Goal: Information Seeking & Learning: Learn about a topic

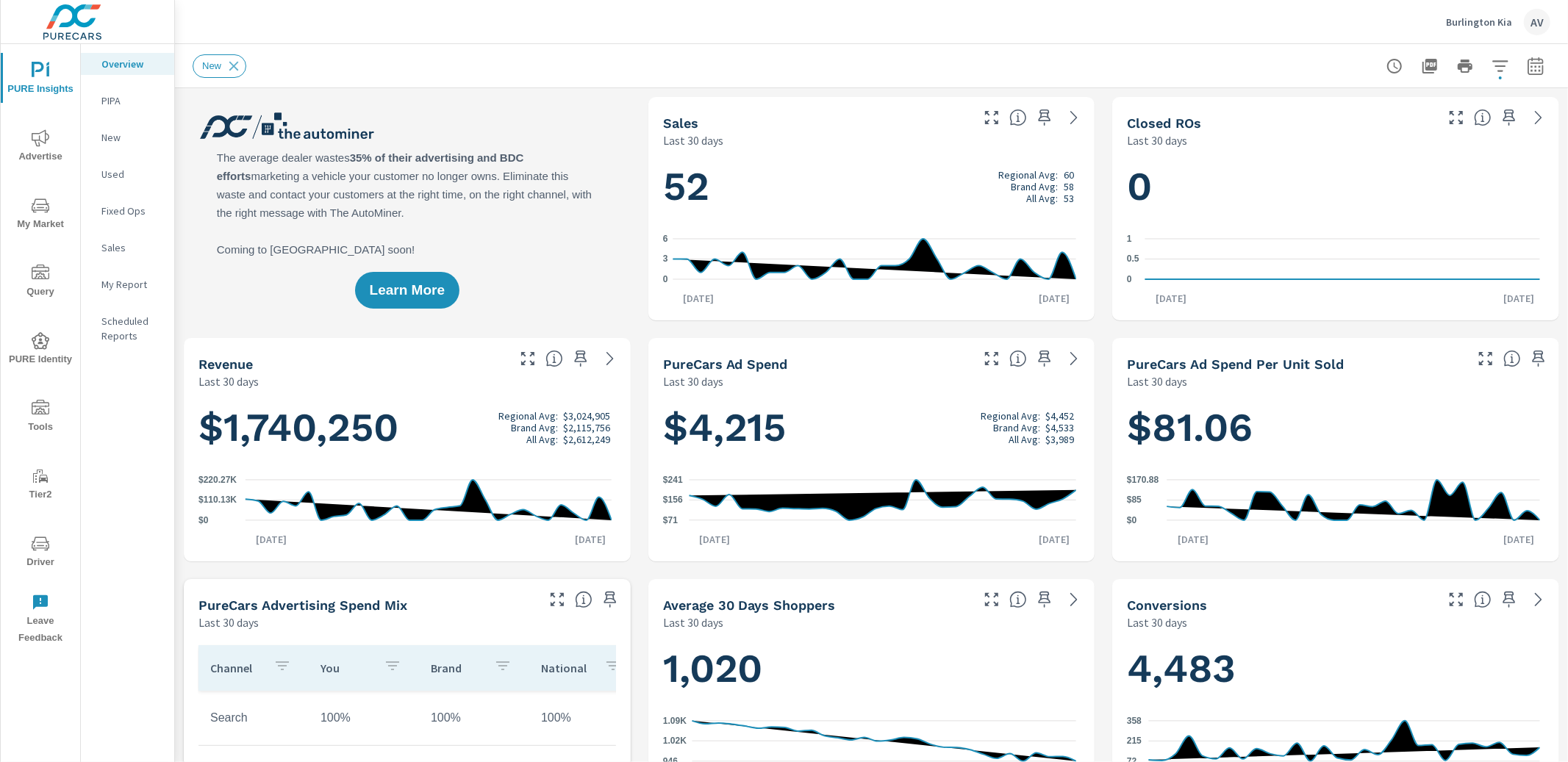
scroll to position [1, 0]
click at [54, 146] on span "Advertise" at bounding box center [40, 147] width 71 height 36
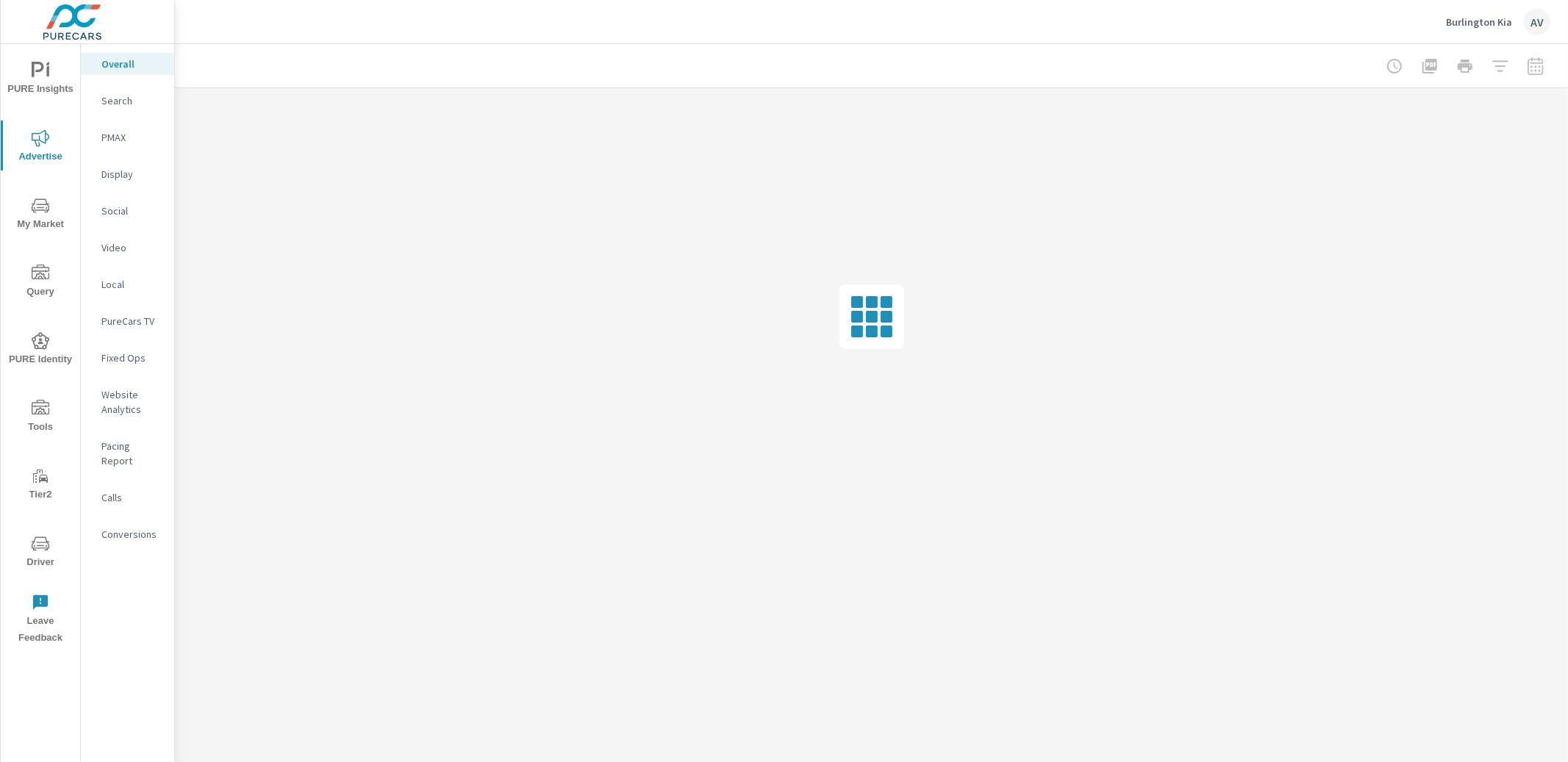
click at [128, 527] on p "Conversions" at bounding box center [132, 534] width 61 height 15
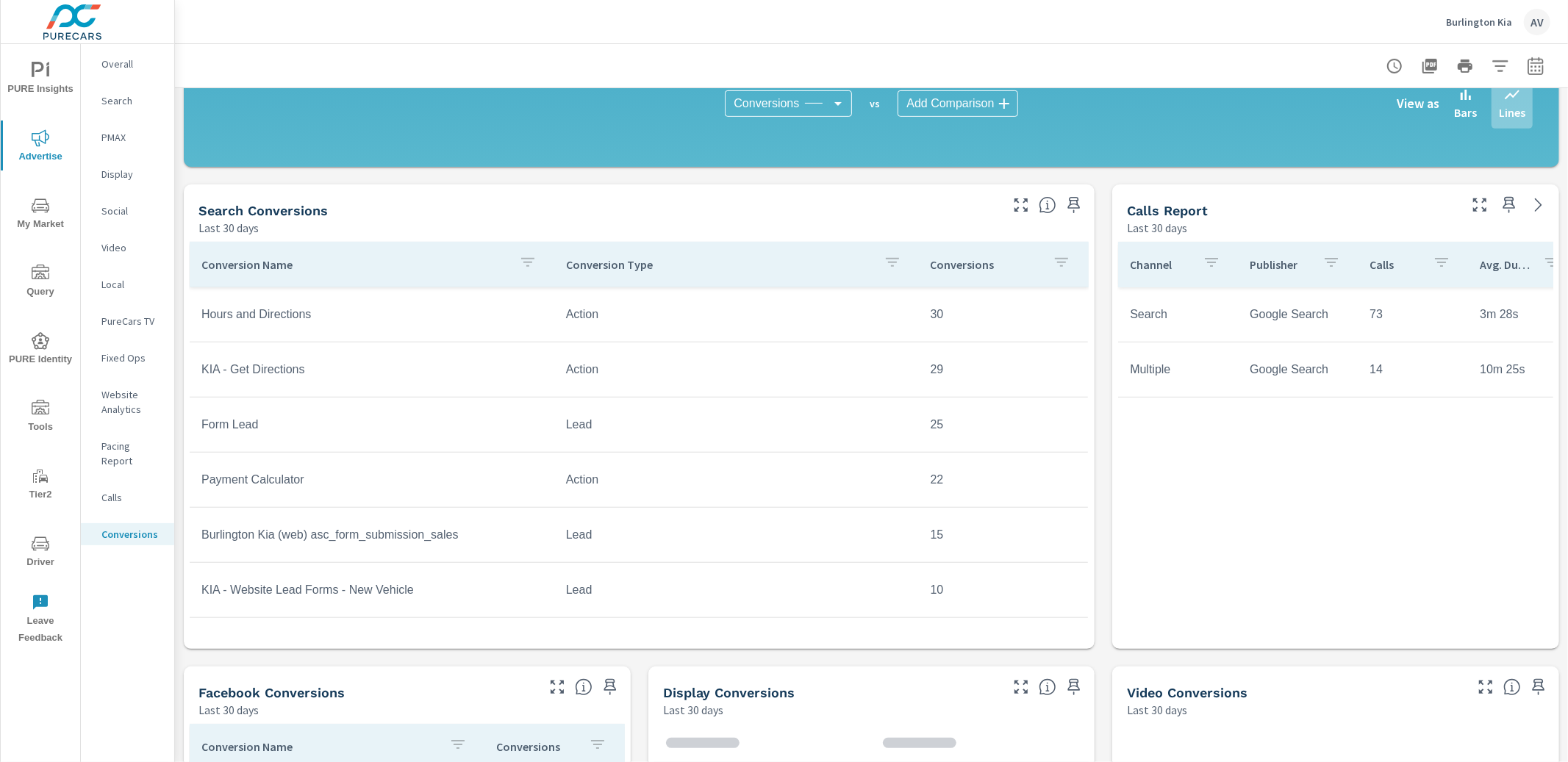
scroll to position [516, 0]
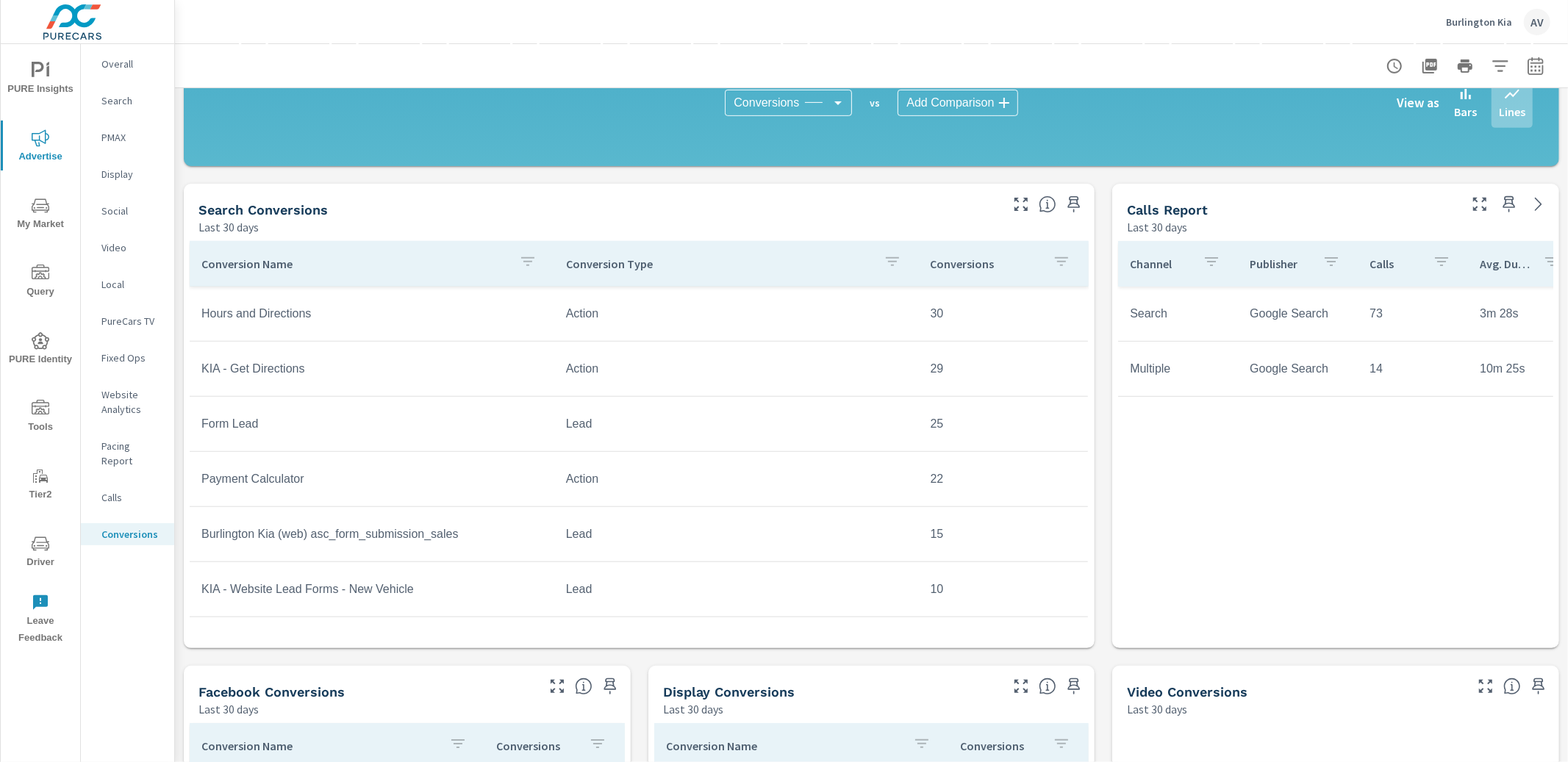
click at [599, 272] on div "Conversion Type" at bounding box center [737, 263] width 341 height 34
click at [637, 265] on p "Conversion Type" at bounding box center [710, 263] width 288 height 15
click at [519, 259] on icon "button" at bounding box center [527, 262] width 17 height 17
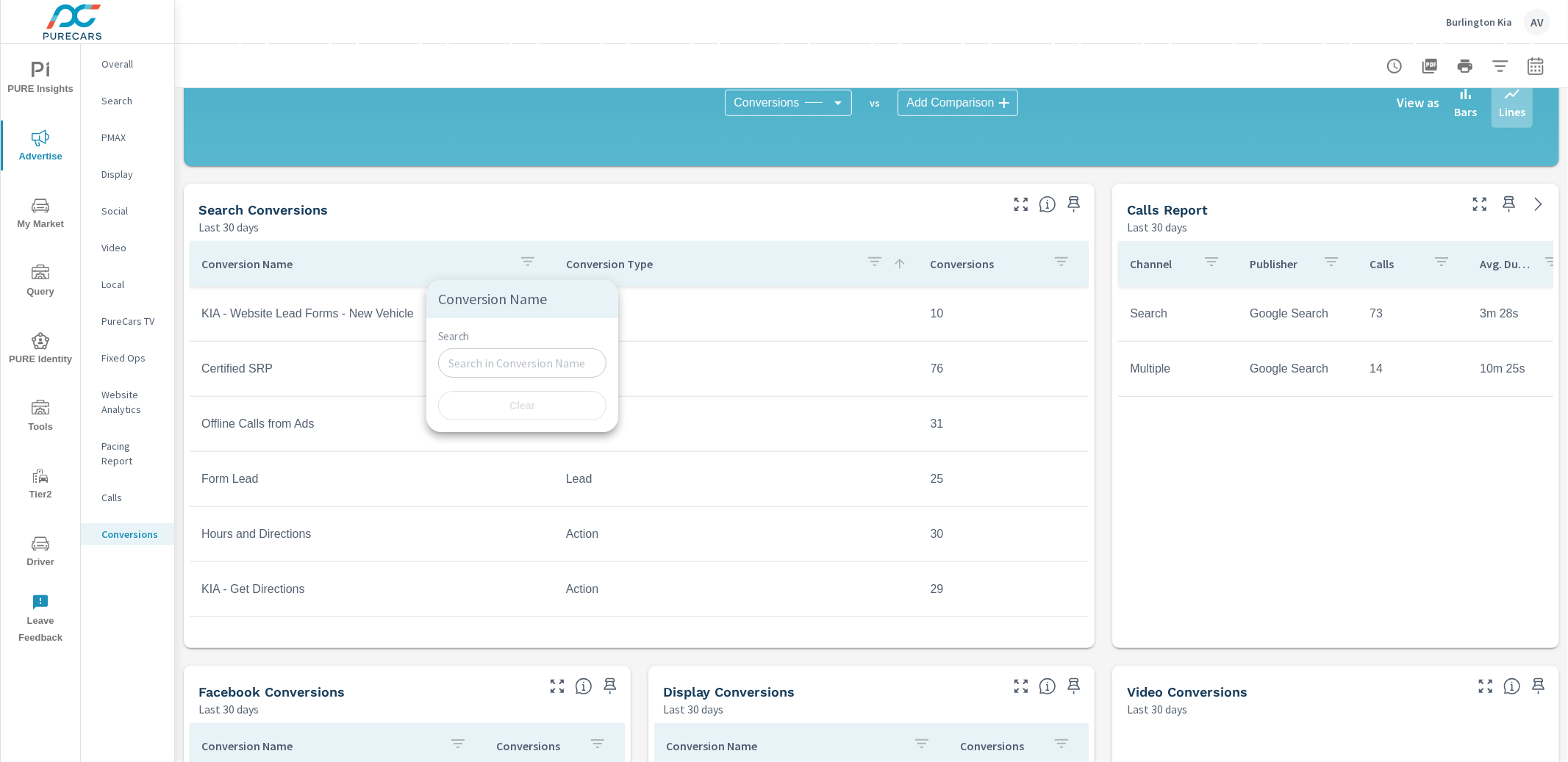
click at [719, 269] on div at bounding box center [784, 381] width 1568 height 762
click at [866, 259] on icon "button" at bounding box center [874, 262] width 17 height 17
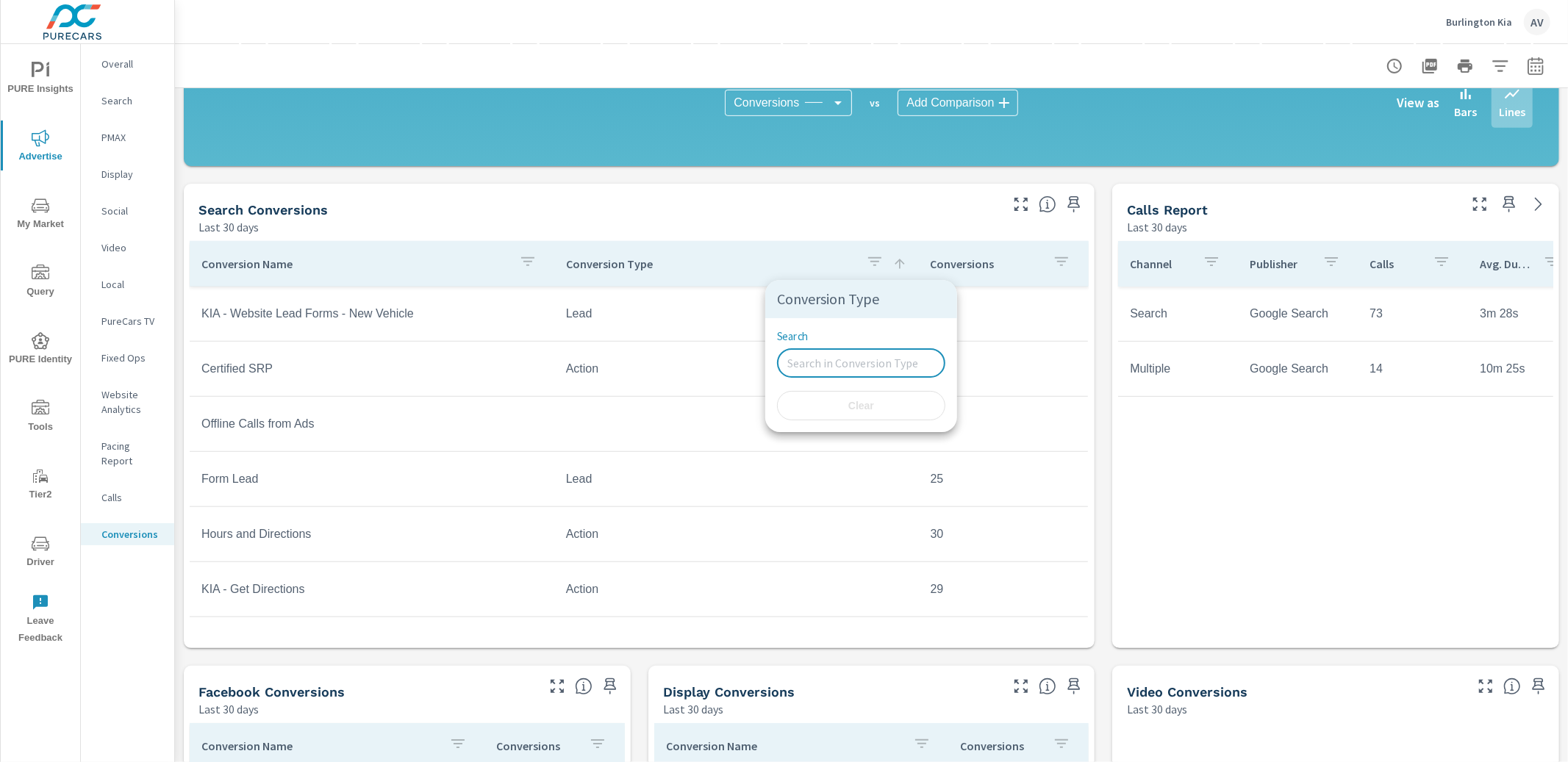
click at [856, 365] on input "Search" at bounding box center [861, 362] width 168 height 29
type input "lead"
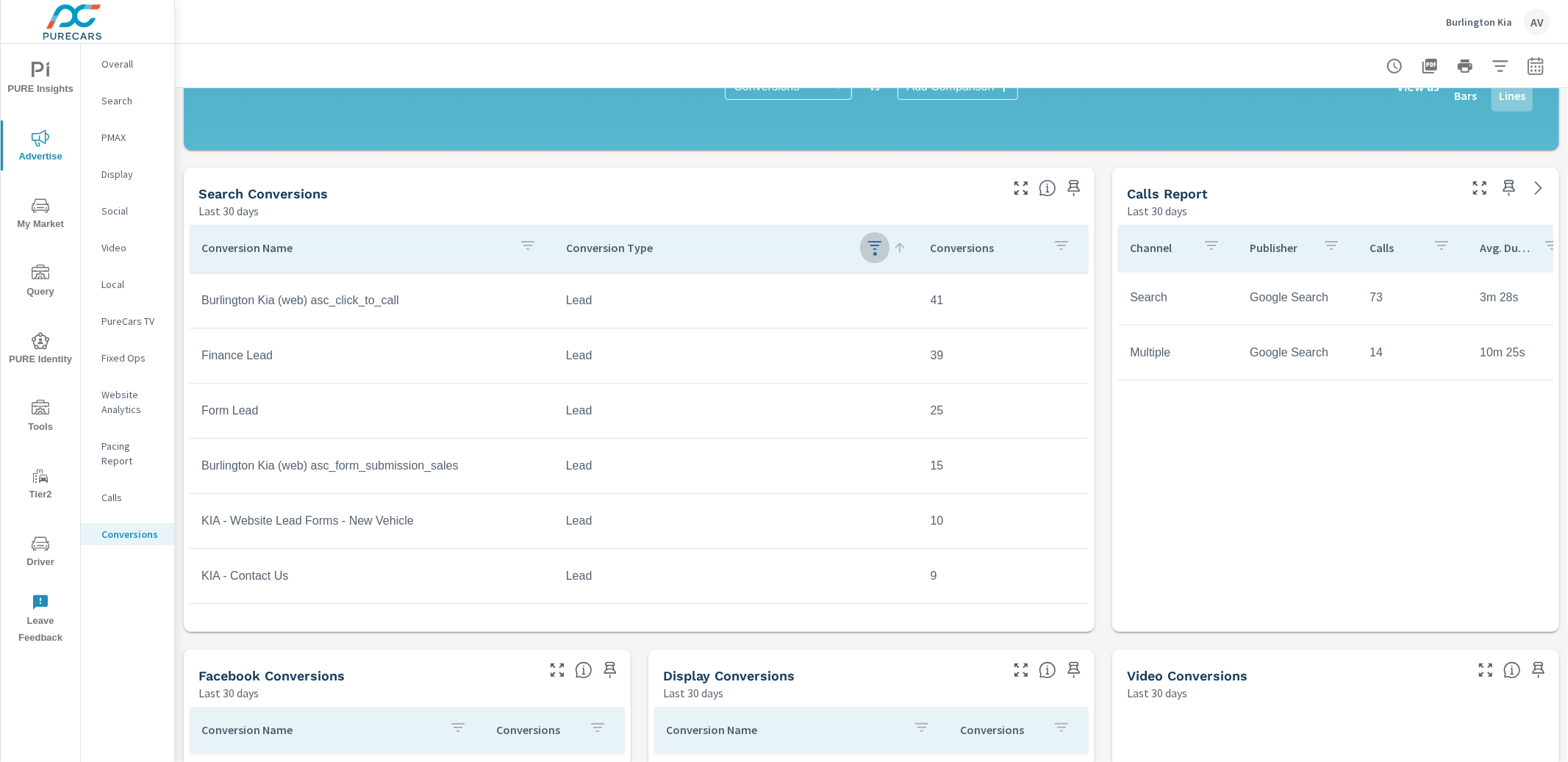
scroll to position [530, 0]
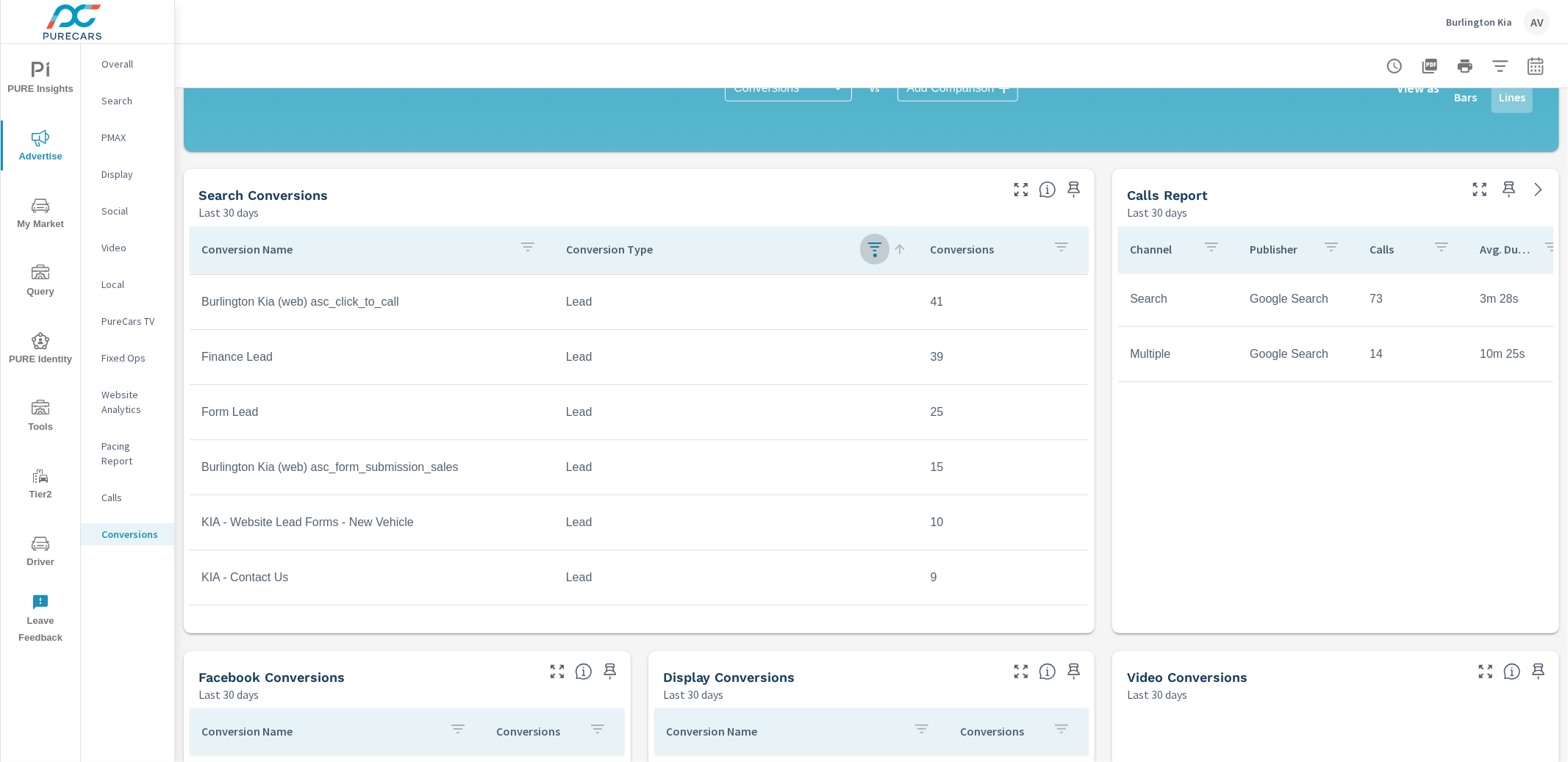
scroll to position [53, 0]
click at [913, 201] on div "Search Conversions" at bounding box center [597, 195] width 799 height 17
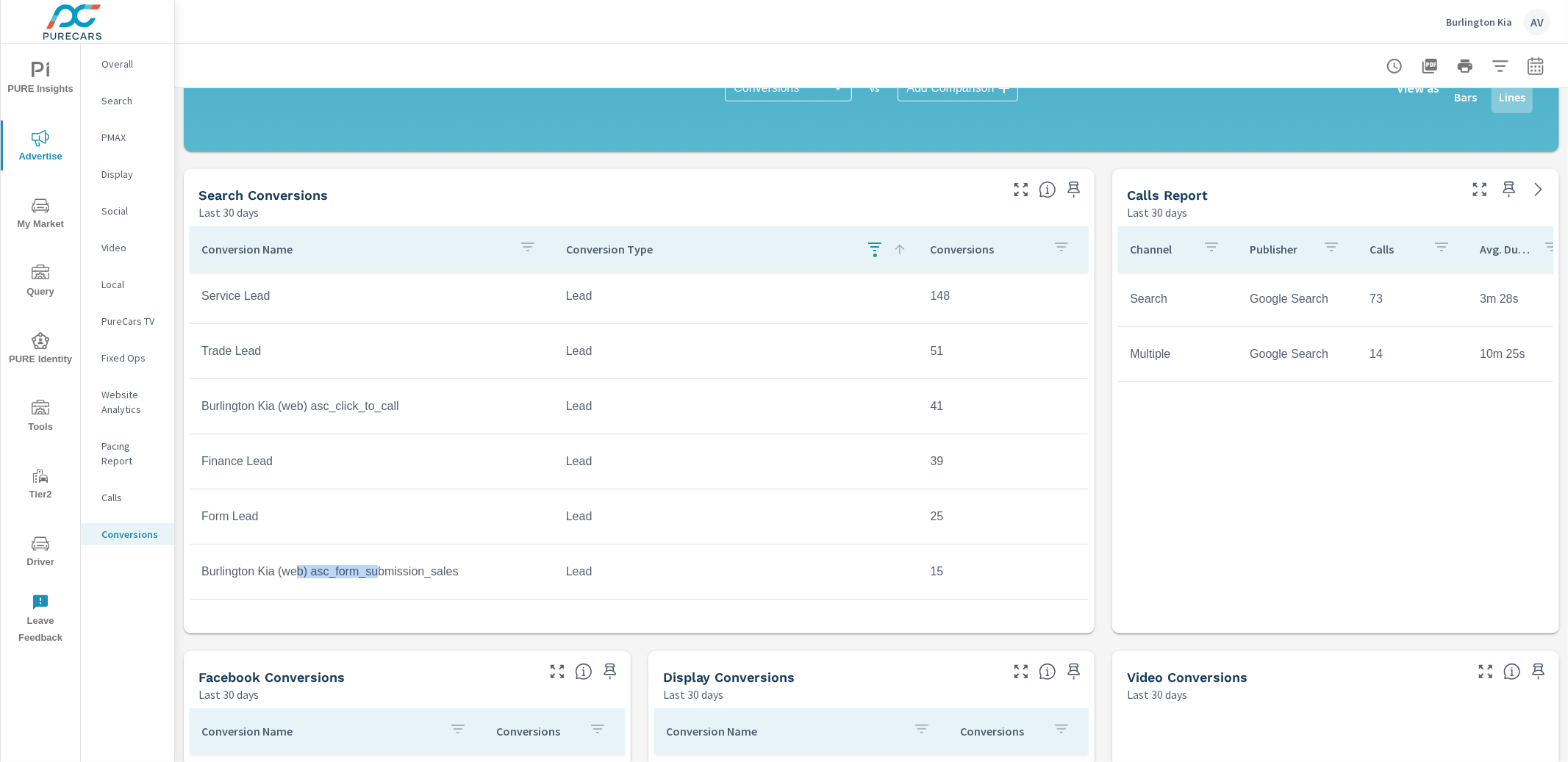
drag, startPoint x: 382, startPoint y: 572, endPoint x: 298, endPoint y: 570, distance: 84.0
click at [298, 570] on td "Burlington Kia (web) asc_form_submission_sales" at bounding box center [371, 571] width 364 height 37
click at [724, 201] on div "Search Conversions" at bounding box center [597, 195] width 799 height 17
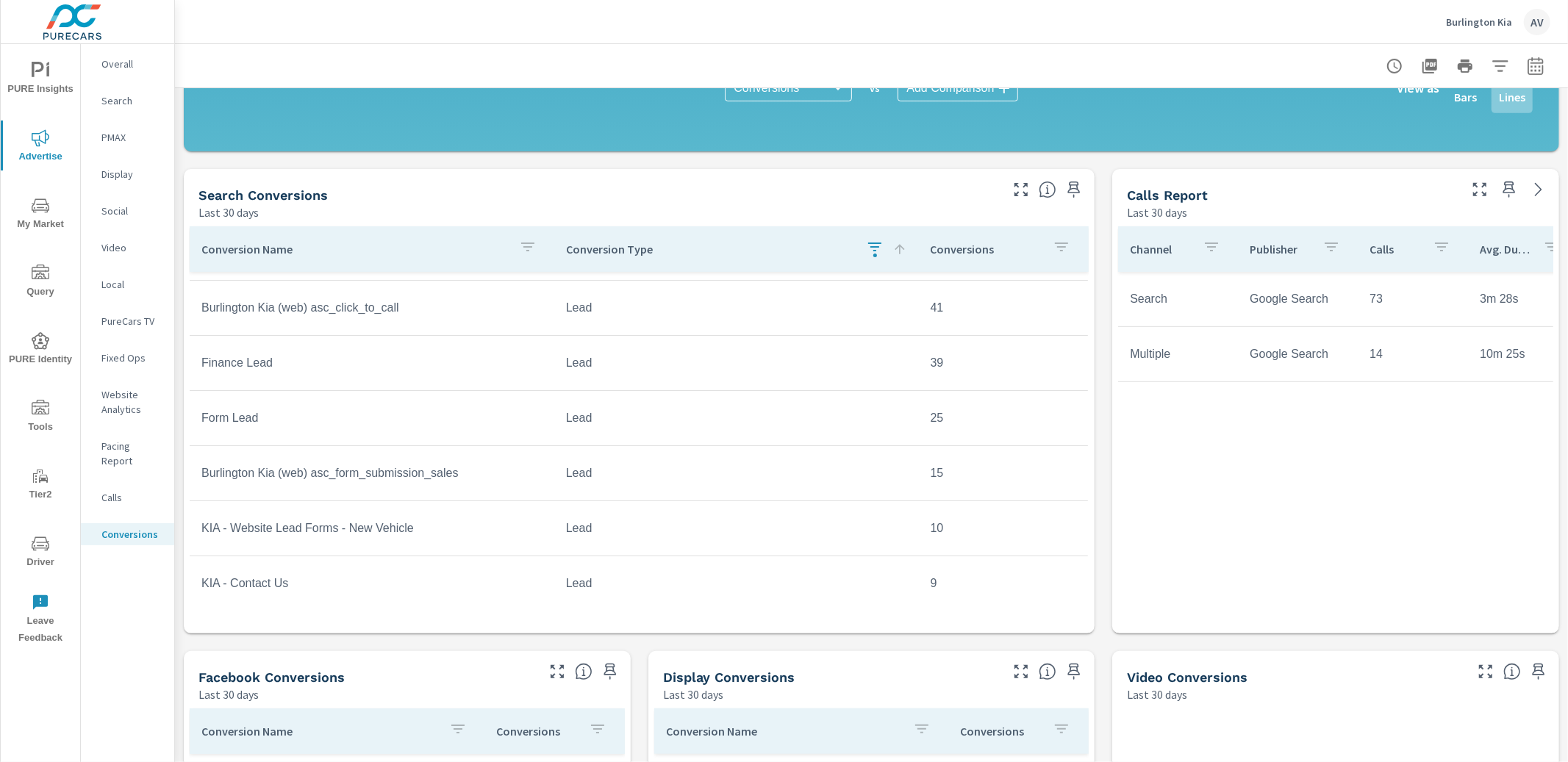
scroll to position [108, 0]
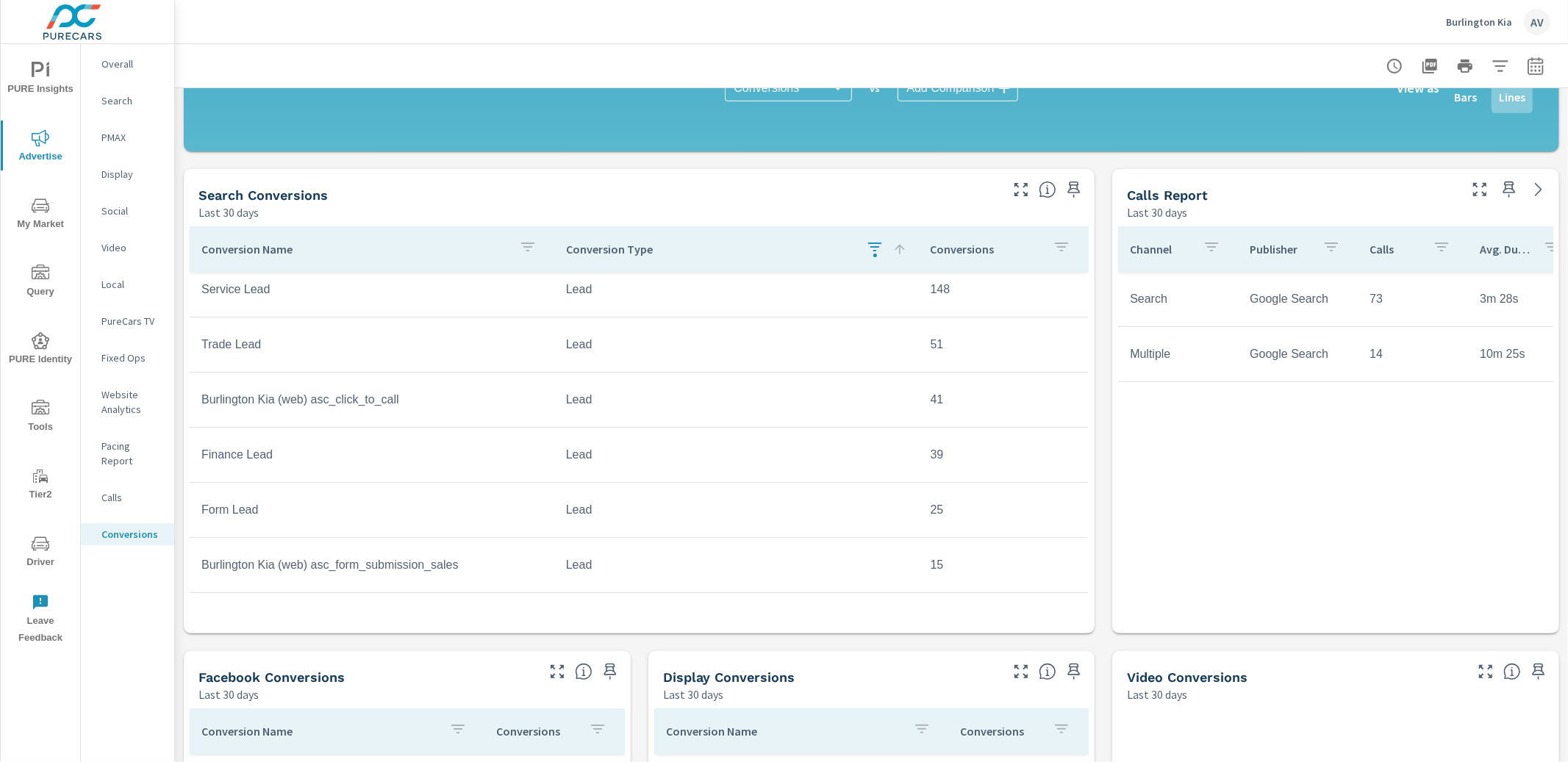
scroll to position [9, 0]
click at [1099, 332] on div "All Conversions Last 30 days 57,257 Conversions Search Last 30 days 24,544 Face…" at bounding box center [871, 340] width 1393 height 1566
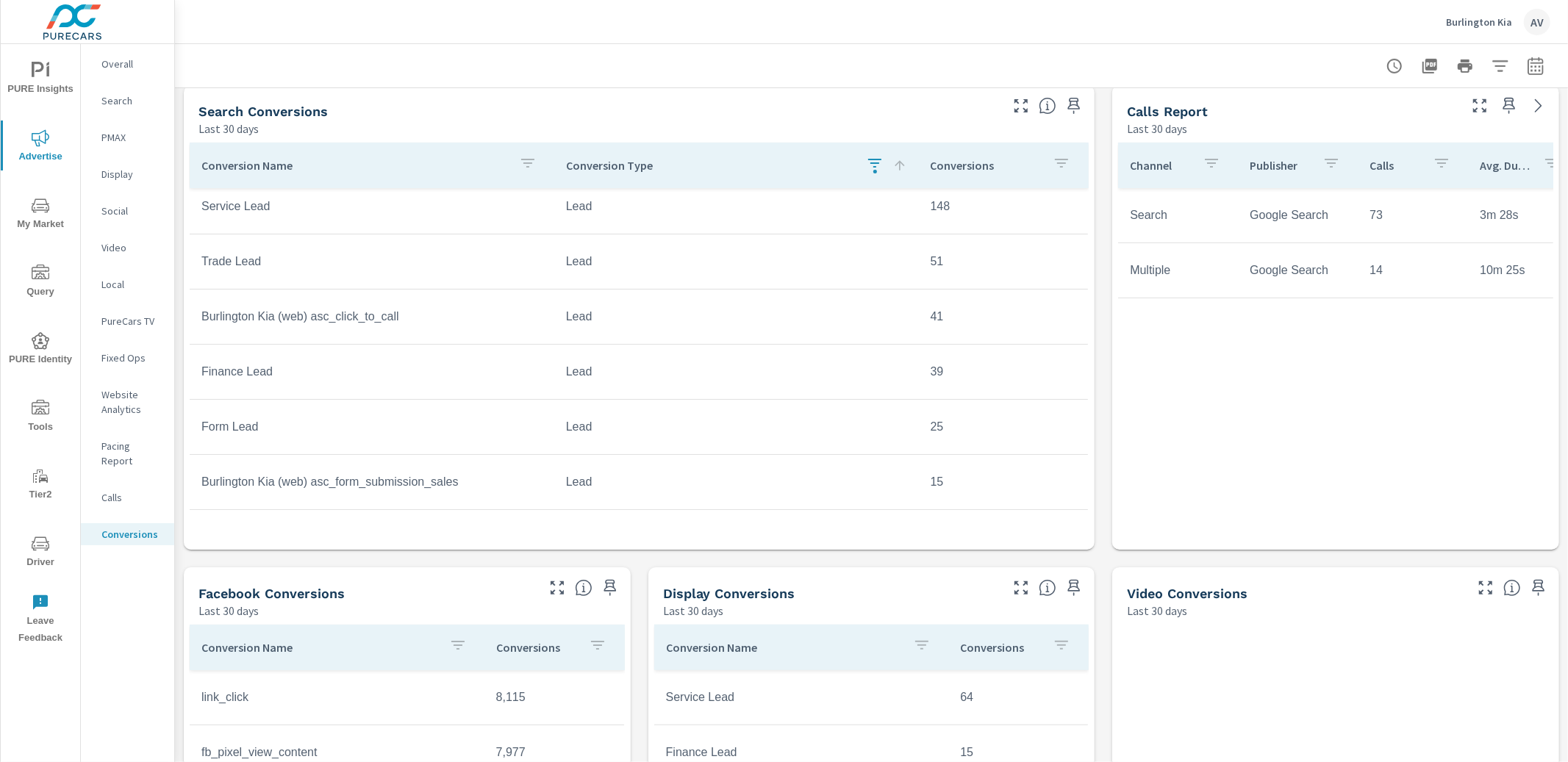
scroll to position [610, 0]
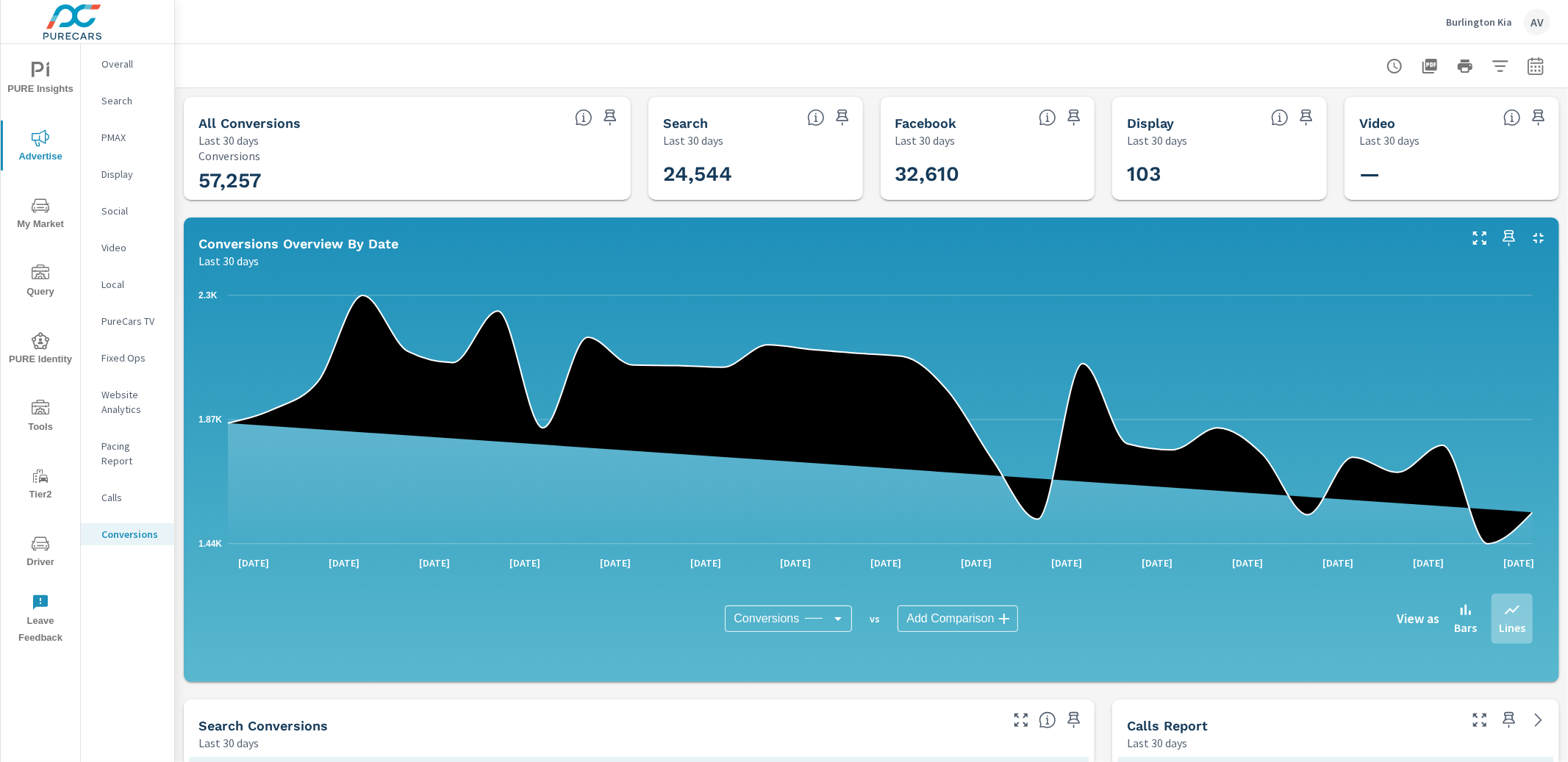
click at [29, 209] on span "My Market" at bounding box center [40, 215] width 71 height 36
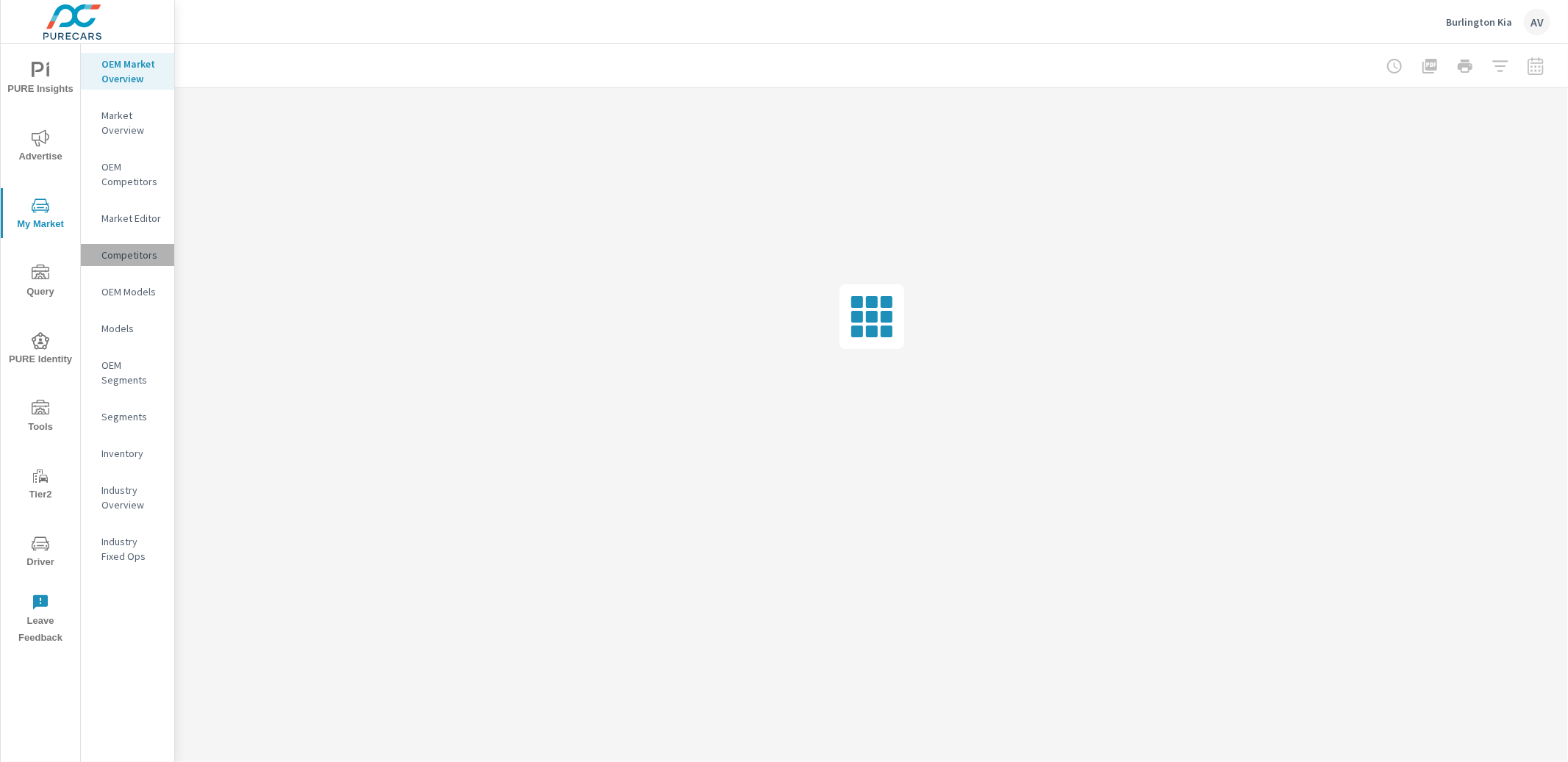
click at [118, 254] on p "Competitors" at bounding box center [132, 255] width 61 height 15
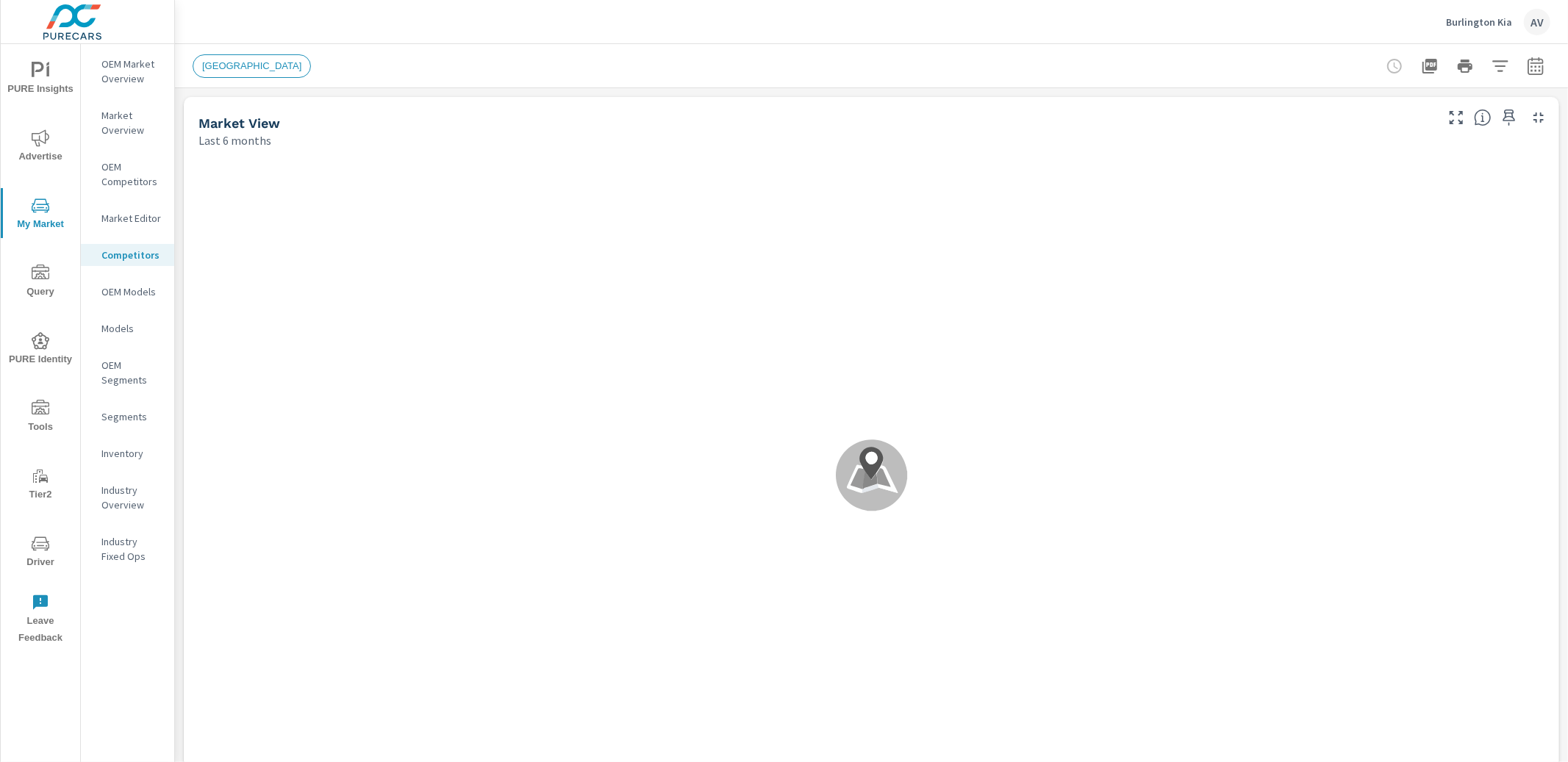
scroll to position [1, 0]
click at [117, 77] on p "OEM Market Overview" at bounding box center [132, 71] width 61 height 29
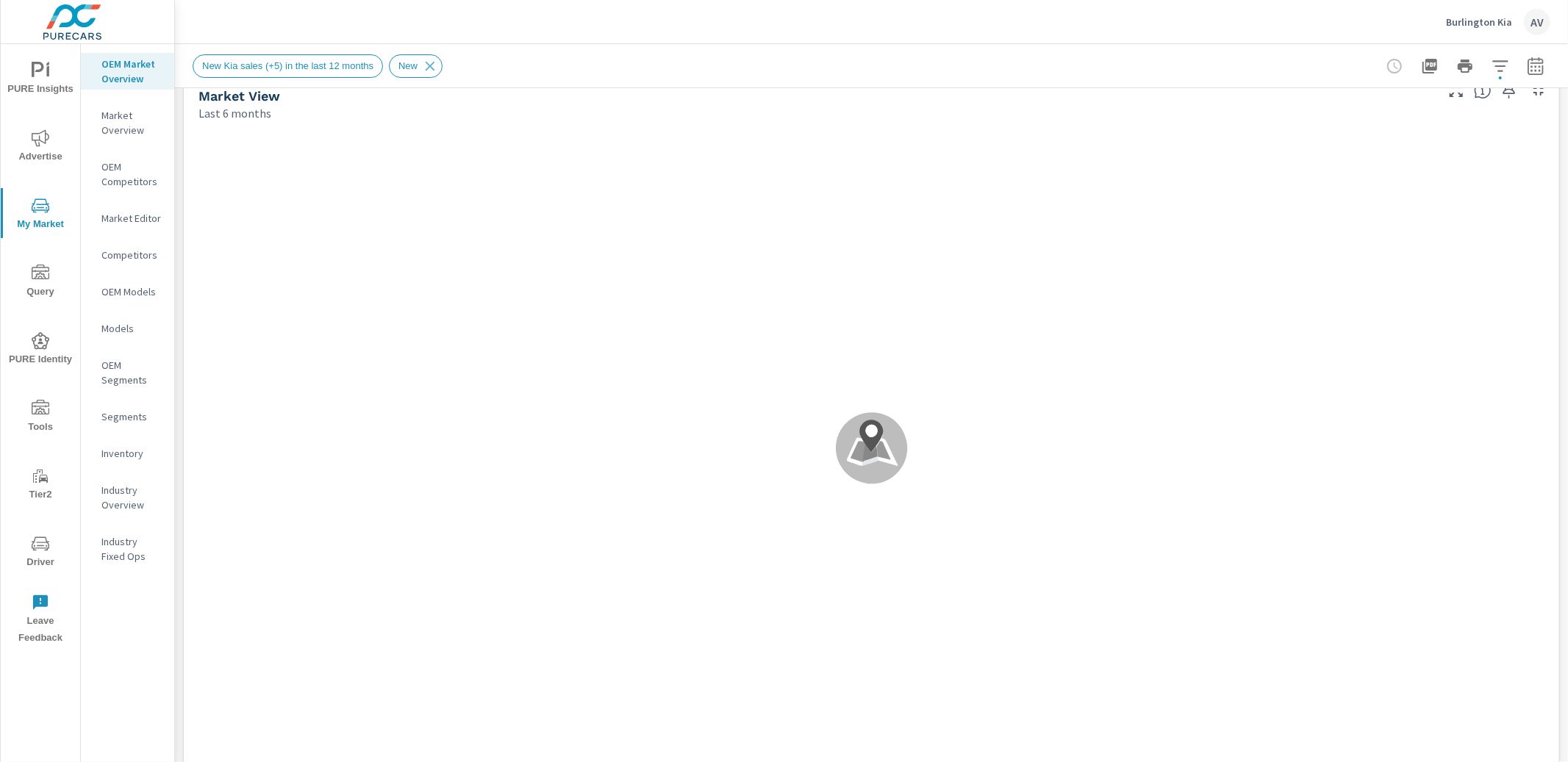
scroll to position [23, 0]
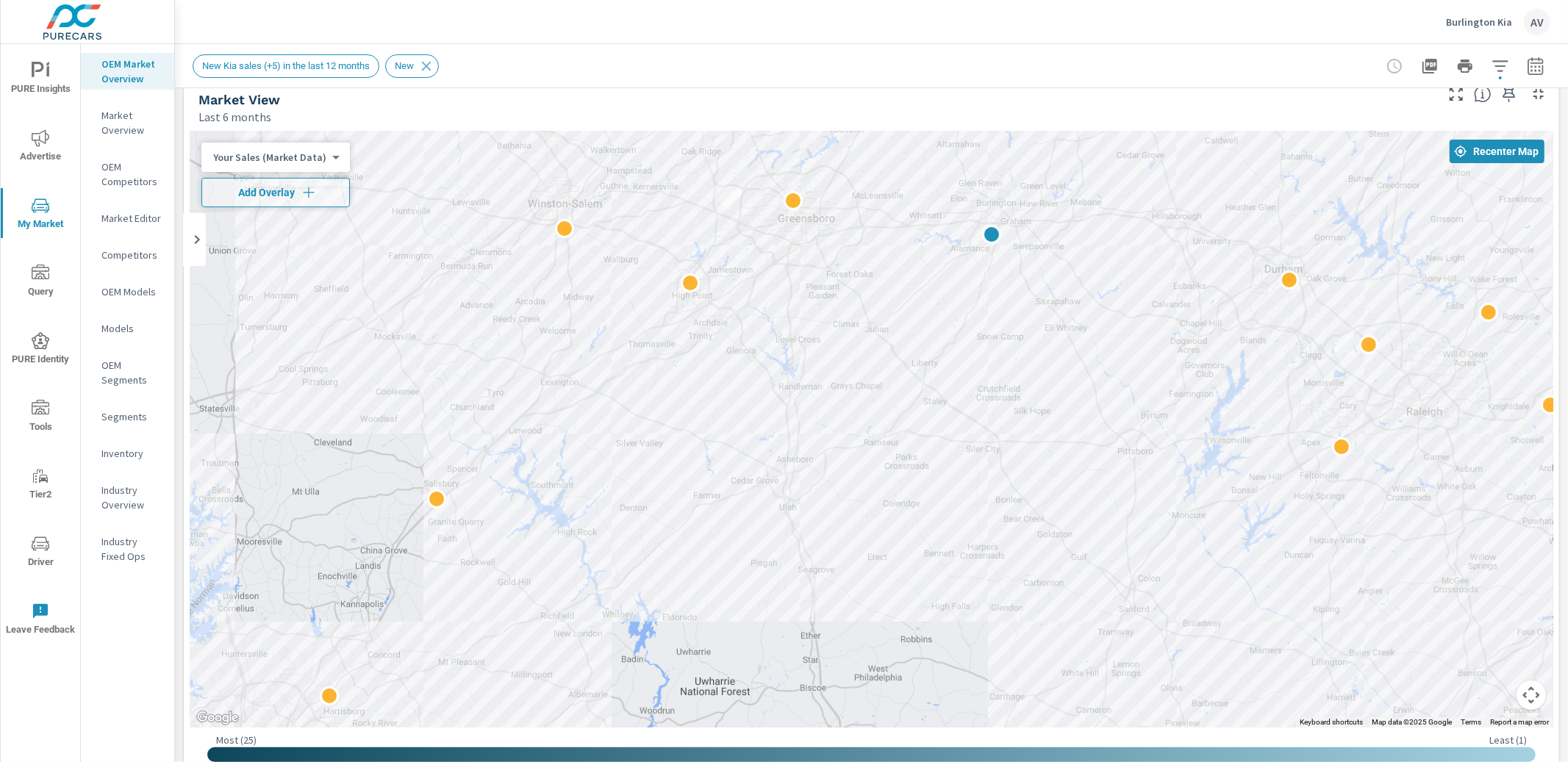
drag, startPoint x: 728, startPoint y: 610, endPoint x: 835, endPoint y: 412, distance: 225.1
click at [835, 409] on div at bounding box center [871, 429] width 1364 height 597
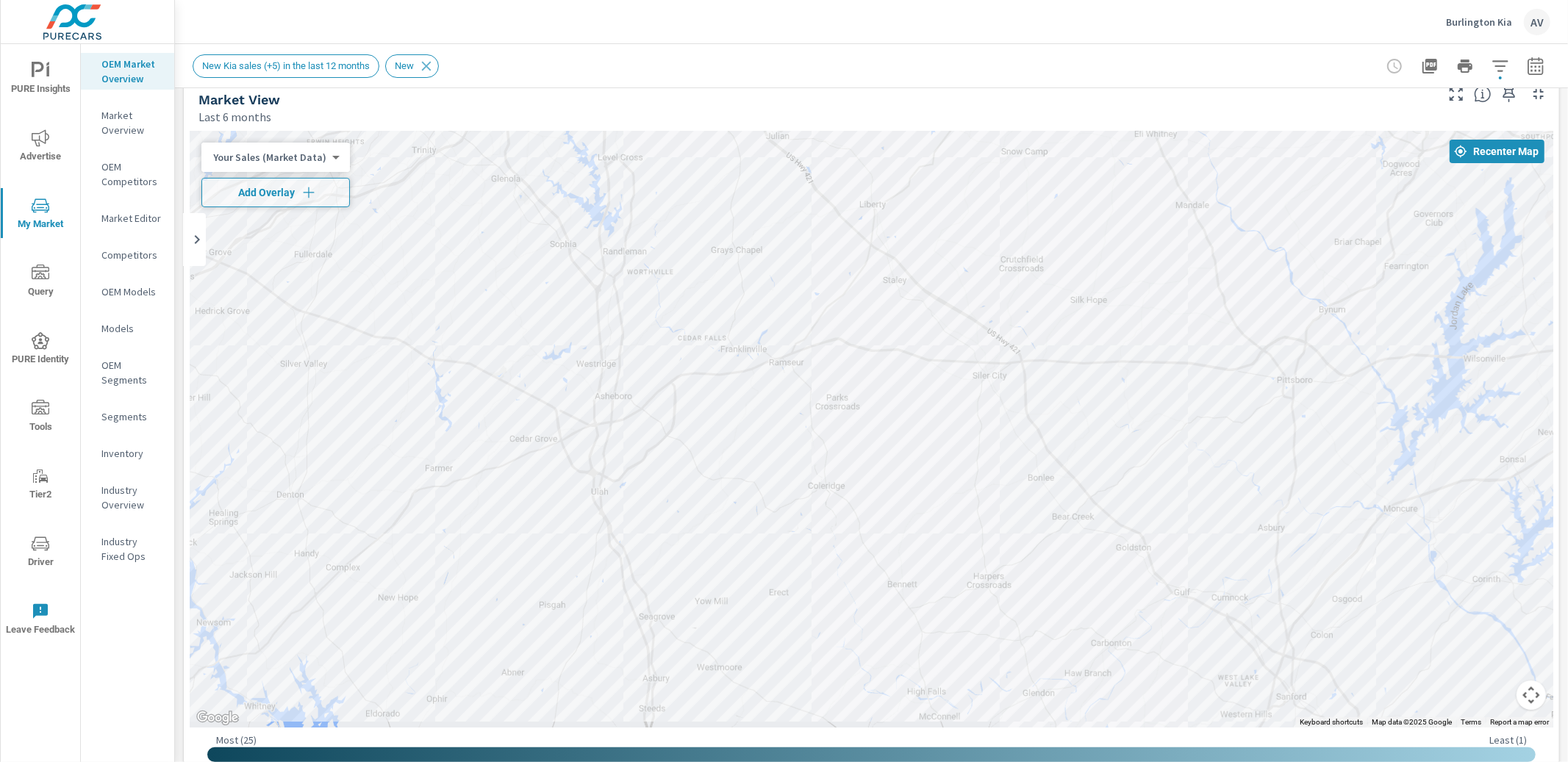
drag, startPoint x: 810, startPoint y: 545, endPoint x: 950, endPoint y: 618, distance: 157.9
click at [950, 618] on div at bounding box center [871, 429] width 1364 height 597
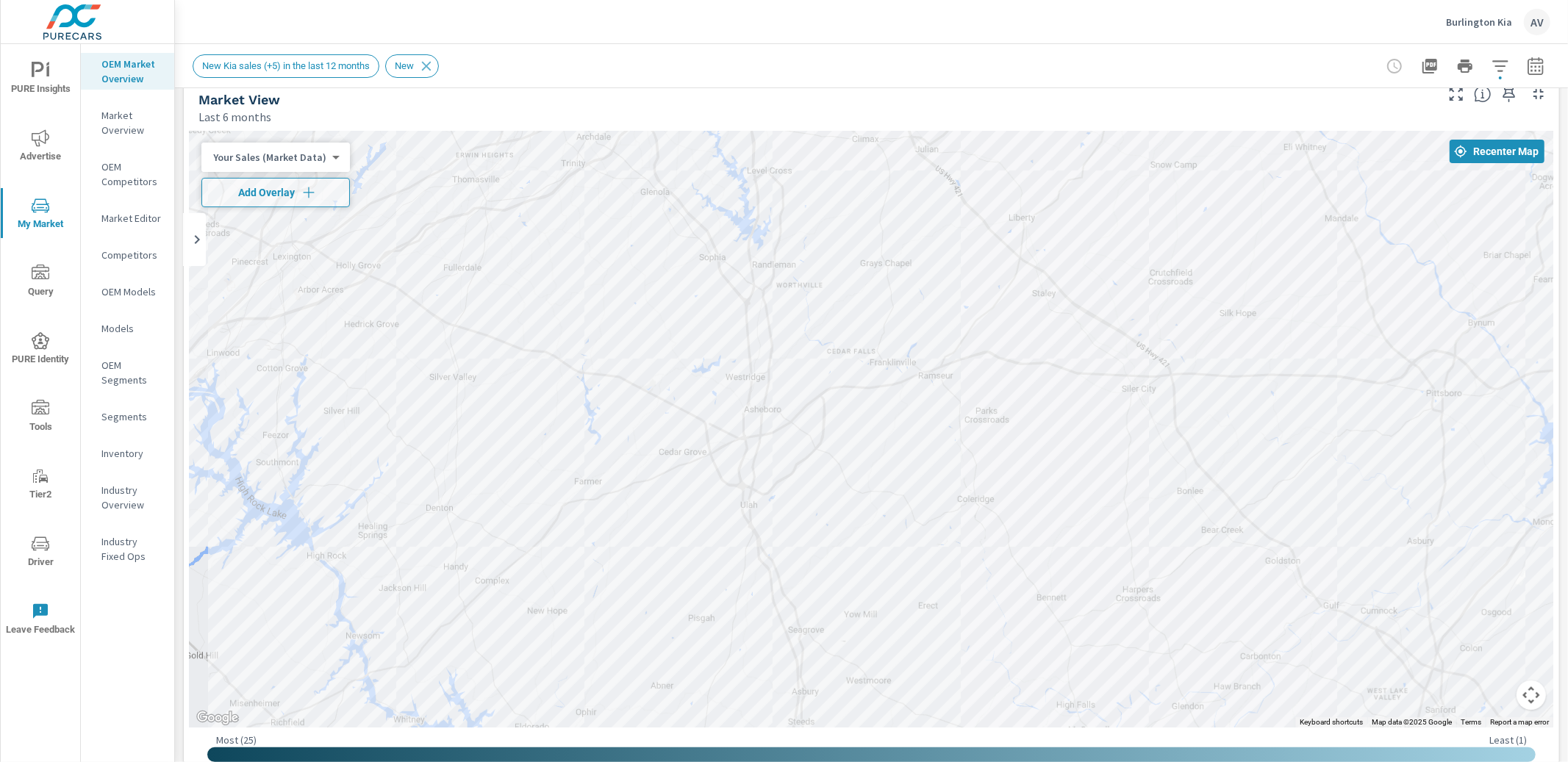
drag, startPoint x: 591, startPoint y: 416, endPoint x: 557, endPoint y: 311, distance: 110.4
click at [558, 314] on div at bounding box center [871, 429] width 1364 height 597
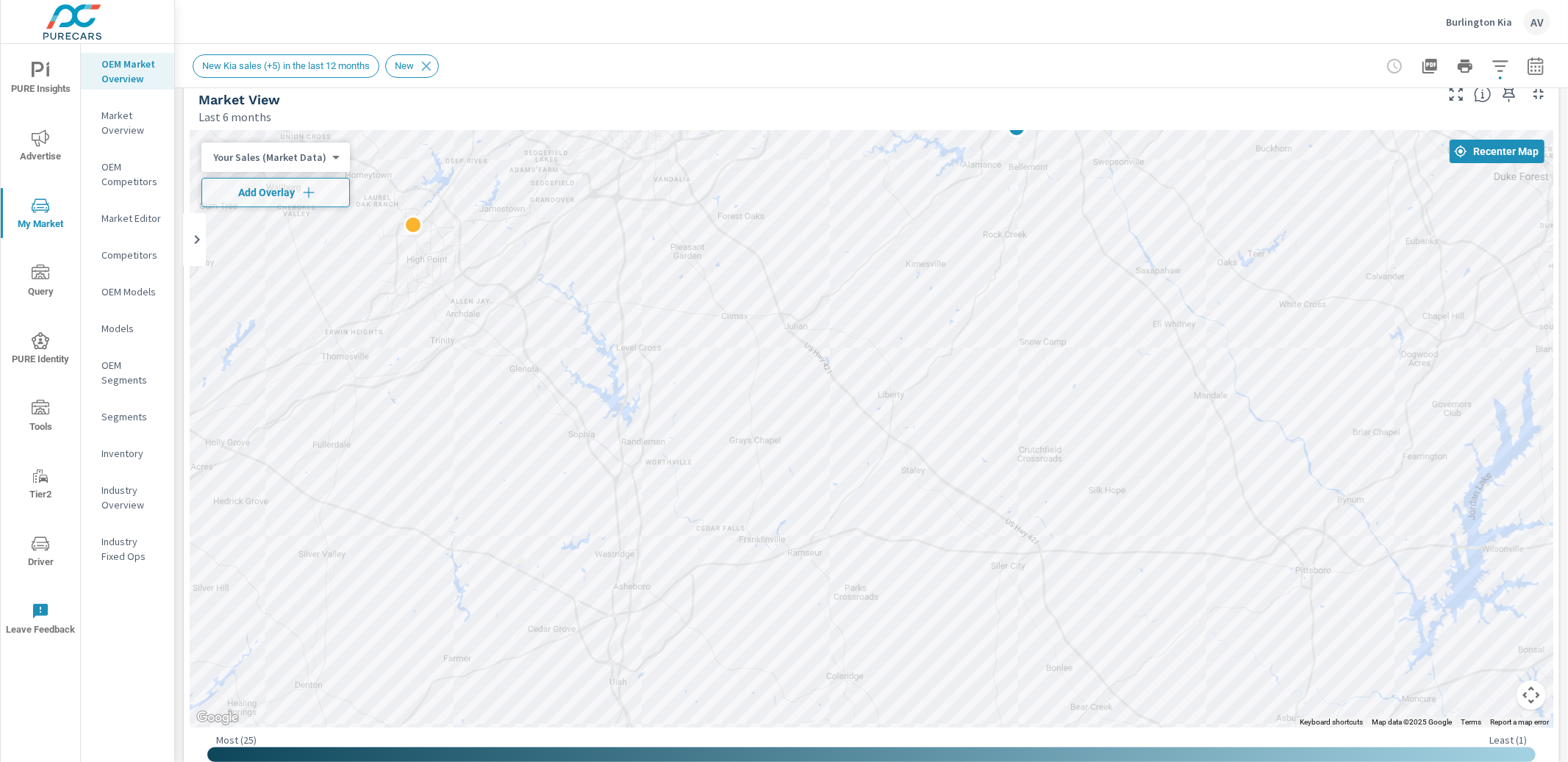
drag, startPoint x: 557, startPoint y: 313, endPoint x: 443, endPoint y: 508, distance: 225.9
click at [444, 518] on div at bounding box center [871, 429] width 1364 height 597
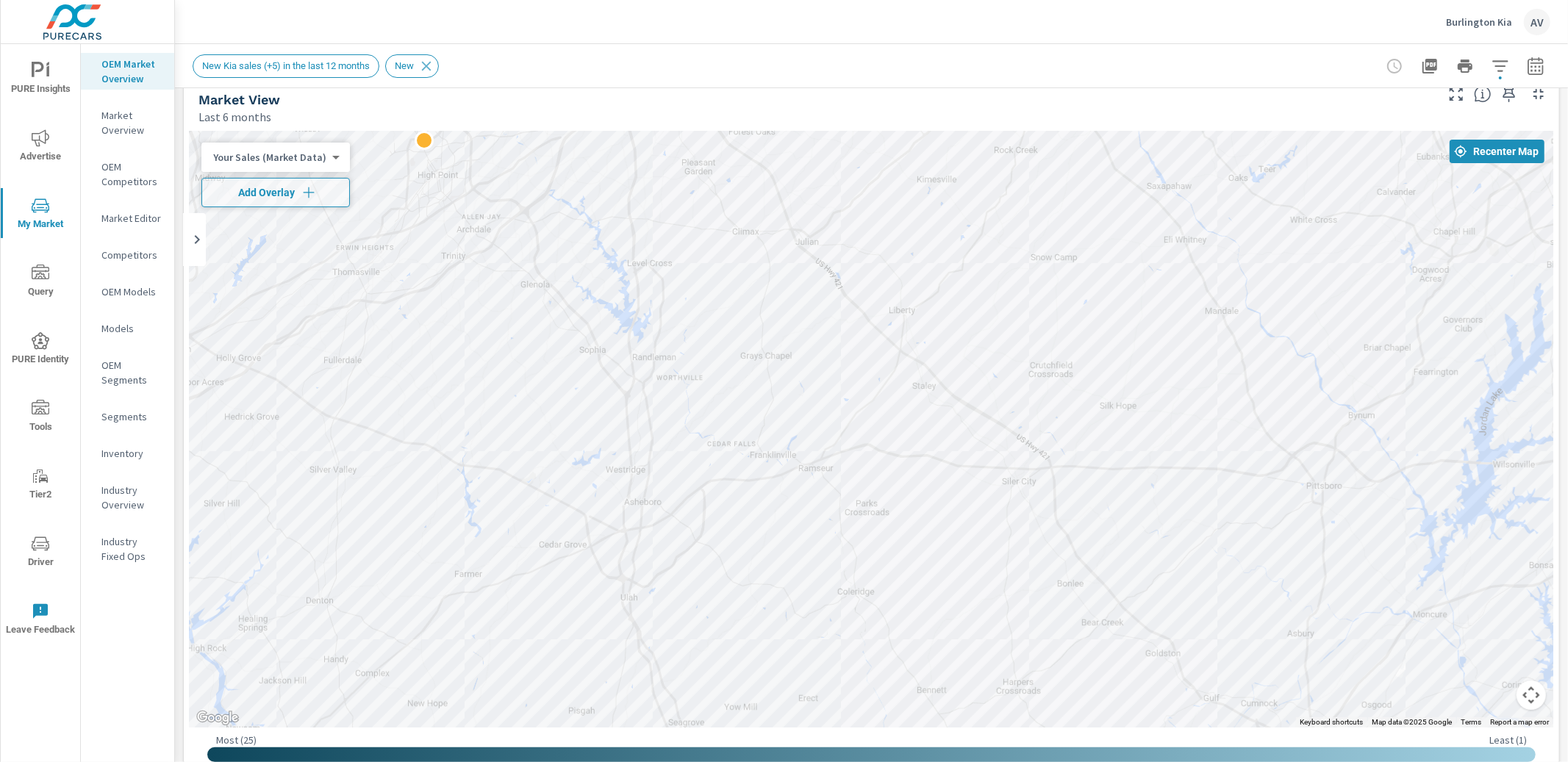
drag, startPoint x: 528, startPoint y: 535, endPoint x: 563, endPoint y: 382, distance: 157.0
click at [557, 391] on div at bounding box center [871, 429] width 1364 height 597
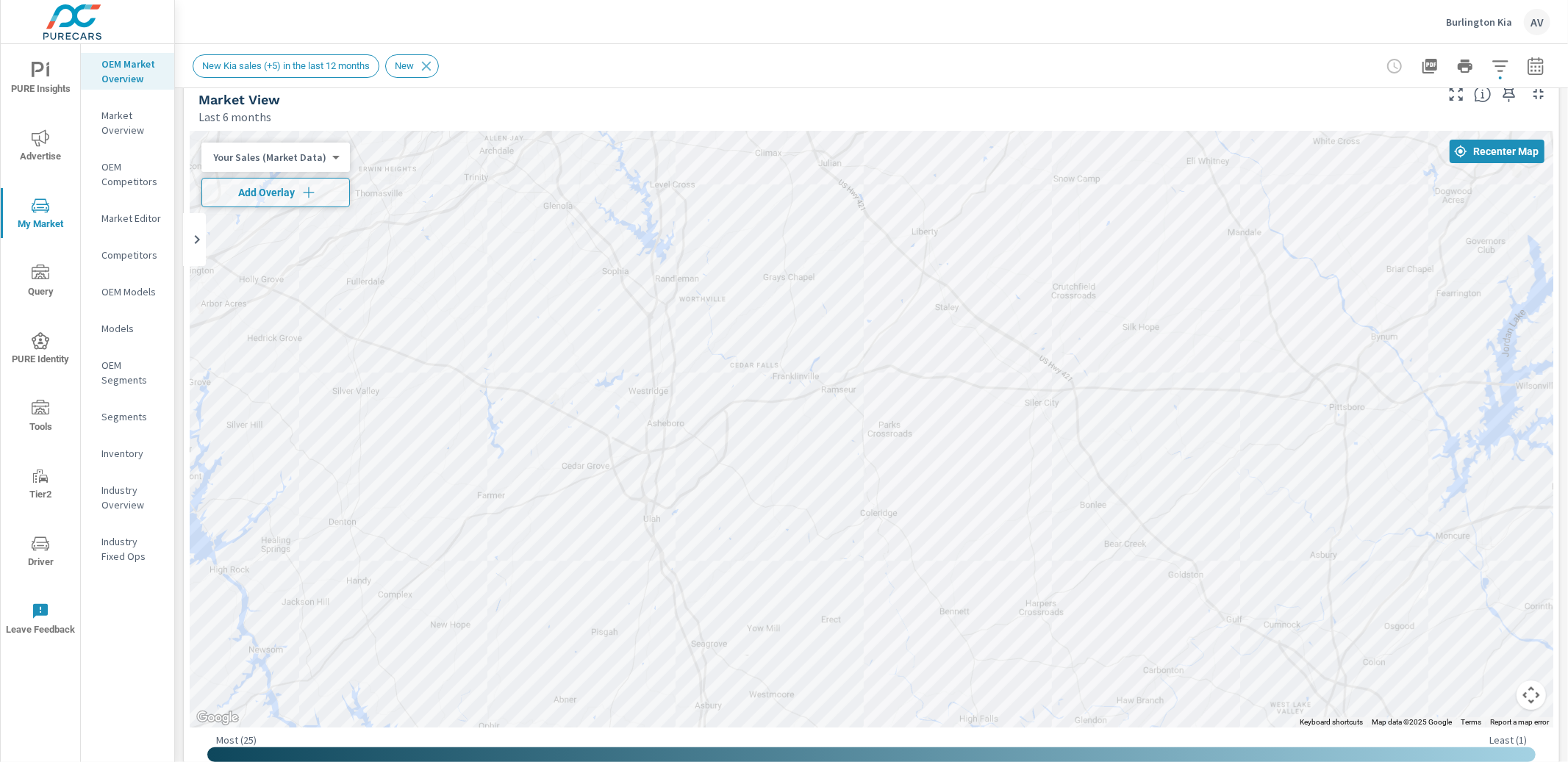
click at [128, 258] on p "Competitors" at bounding box center [132, 255] width 61 height 15
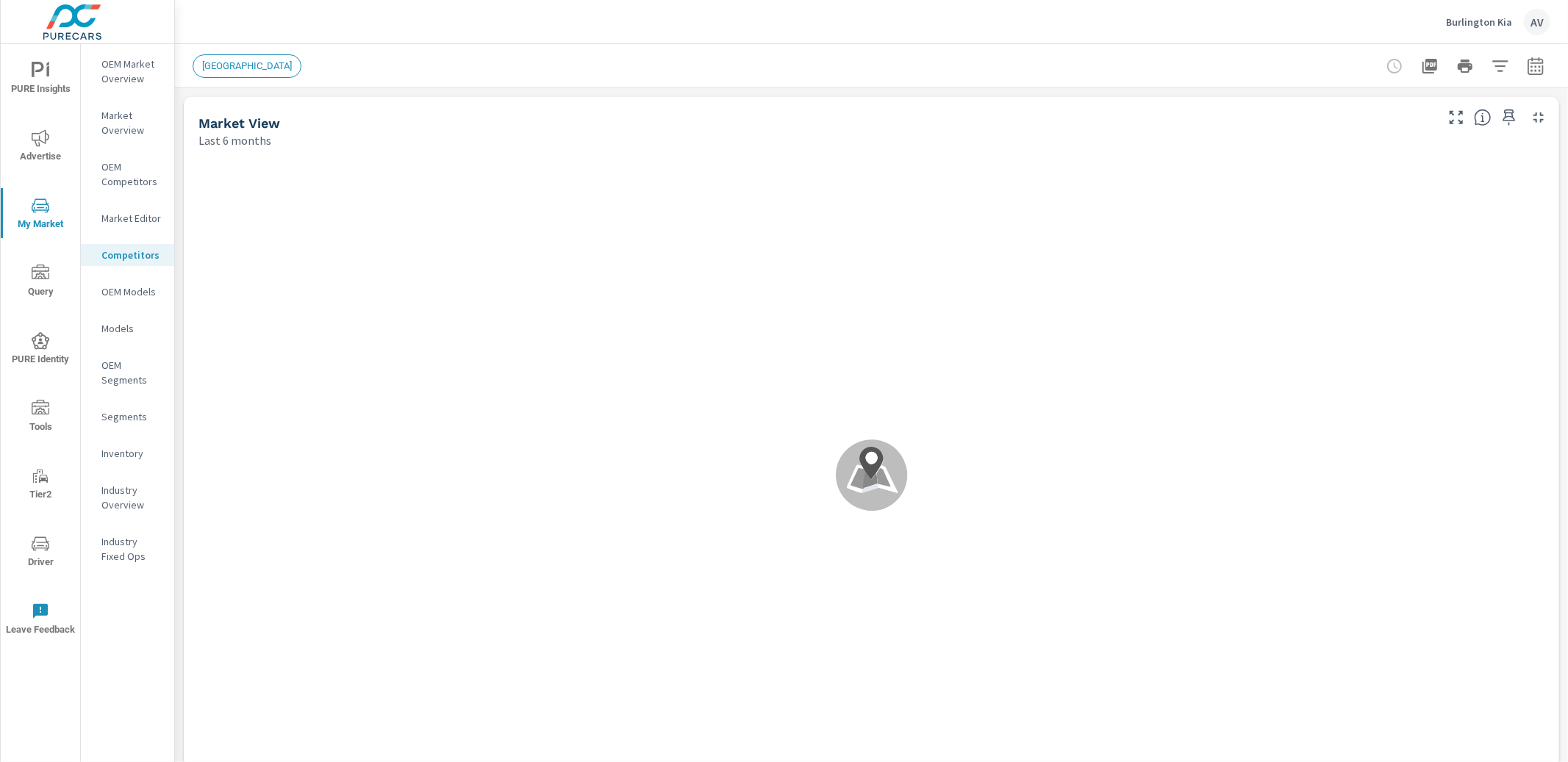
scroll to position [1, 0]
click at [1491, 72] on icon "button" at bounding box center [1500, 66] width 17 height 17
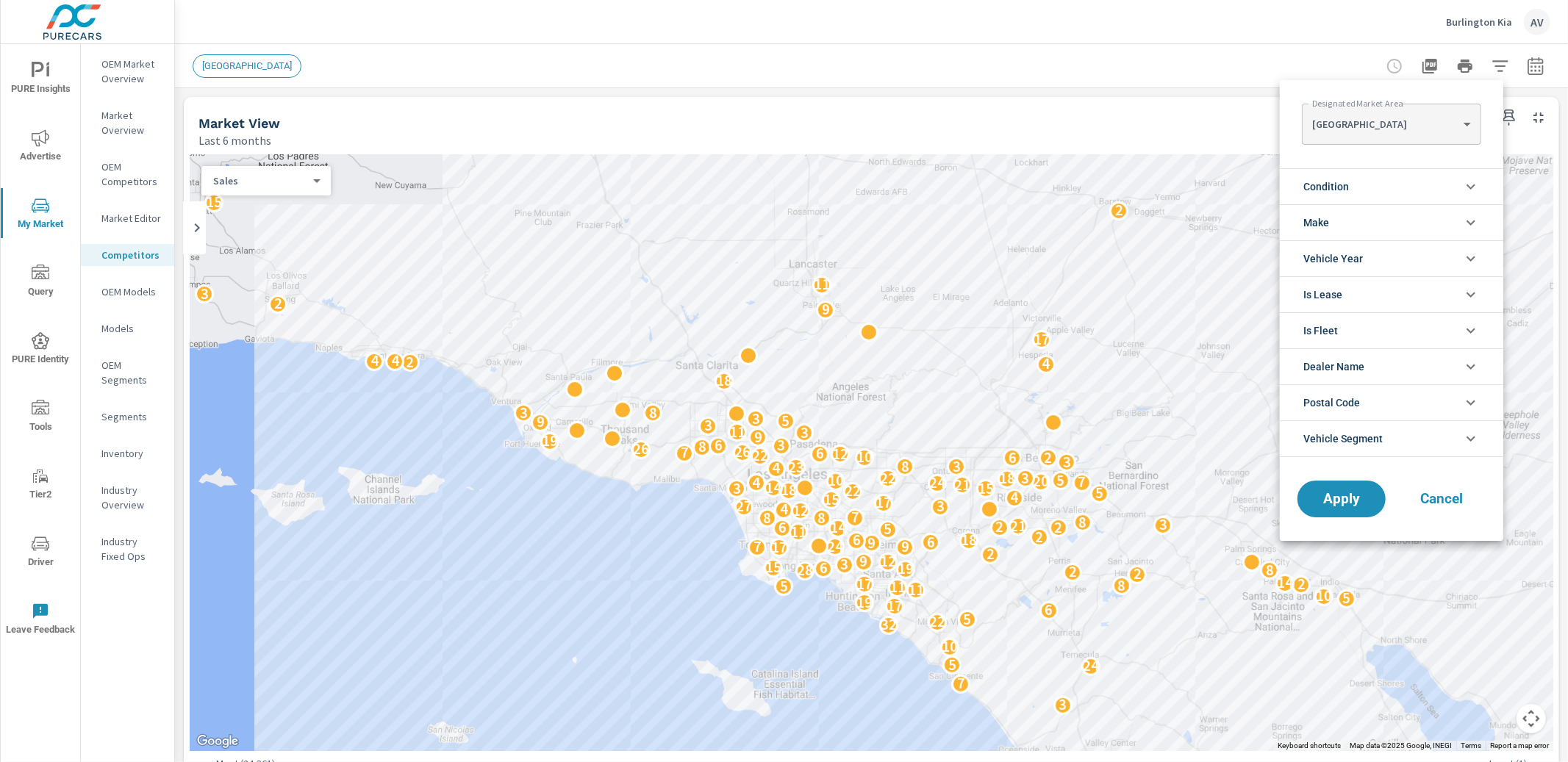
click at [1363, 132] on body "PURE Insights Advertise My Market Query PURE Identity Tools Tier2 Driver Leave …" at bounding box center [784, 381] width 1568 height 762
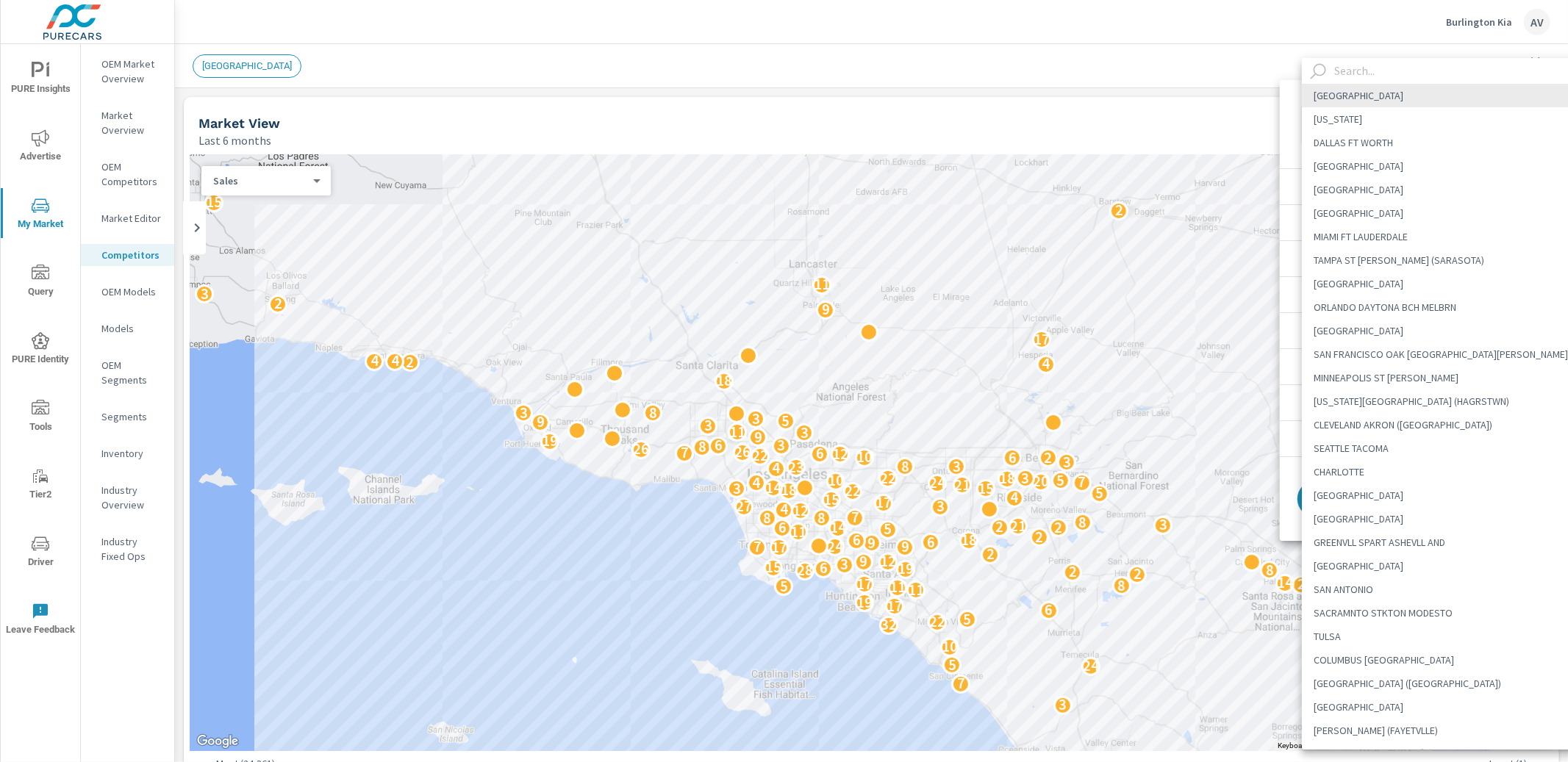
click at [1366, 68] on input "text" at bounding box center [1460, 71] width 264 height 26
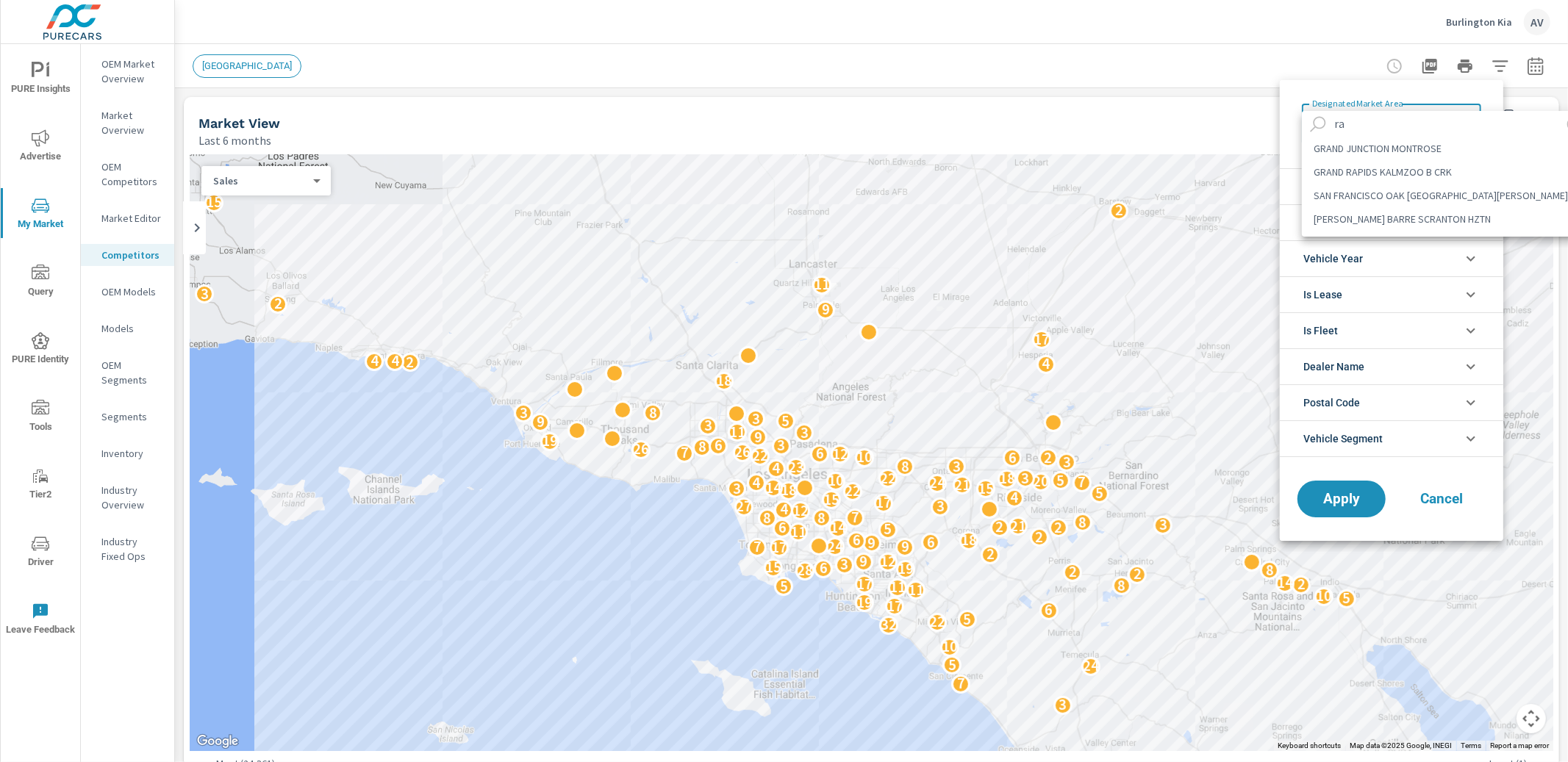
type input "r"
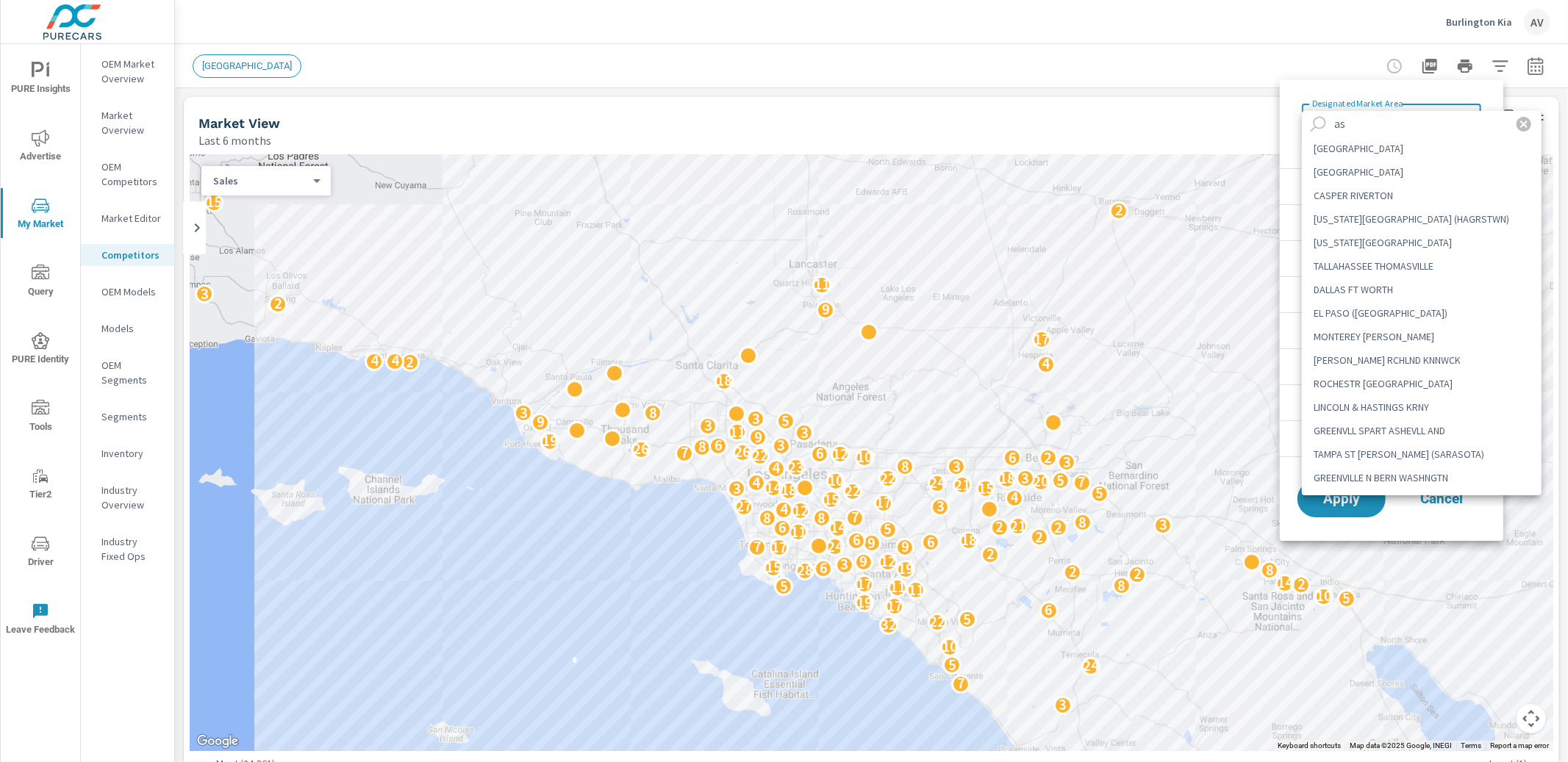
type input "a"
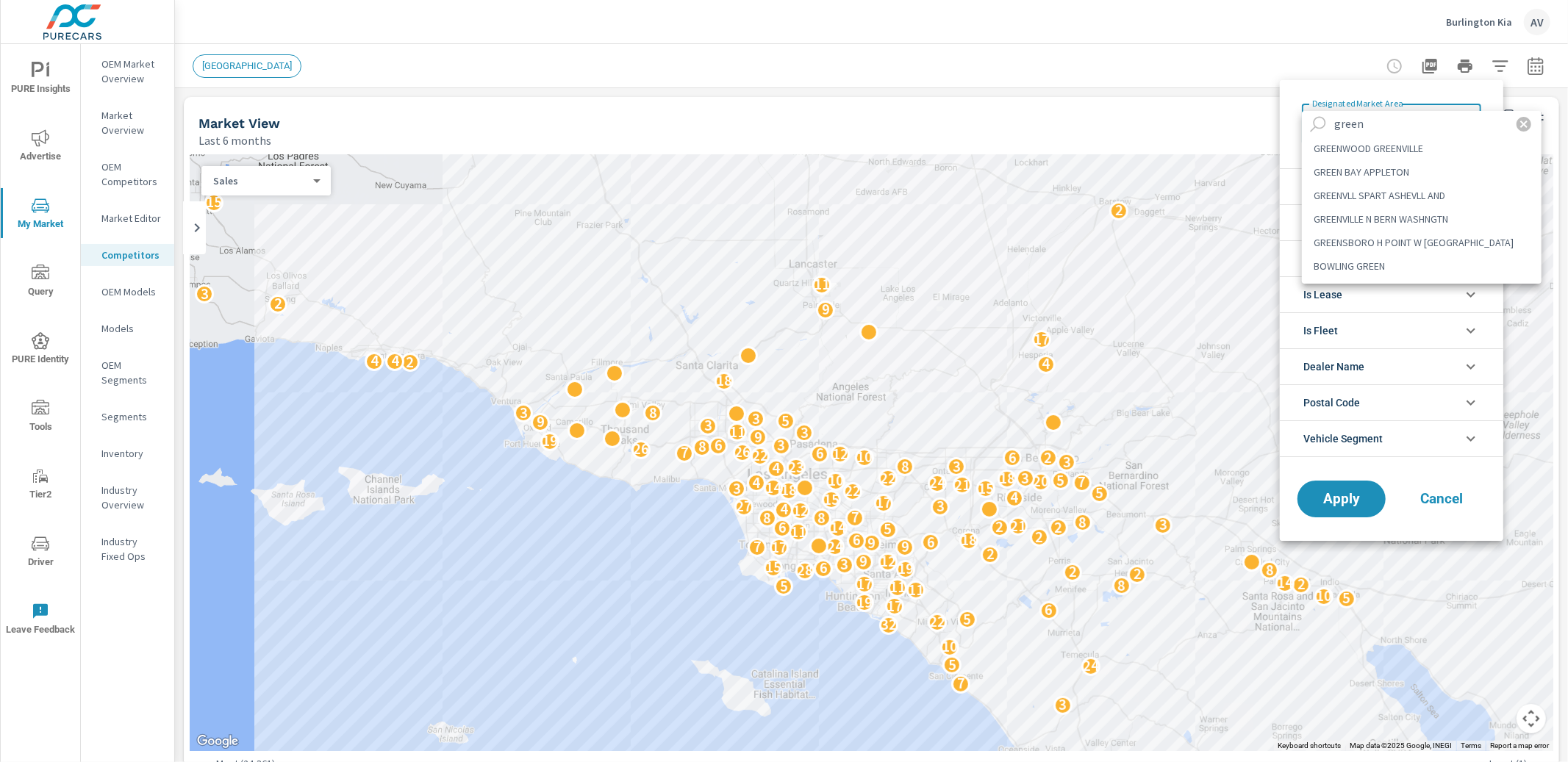
type input "green"
click at [1382, 249] on li "GREENSBORO H POINT W [GEOGRAPHIC_DATA]" at bounding box center [1422, 242] width 240 height 23
type Area "GREENSBORO H POINT W [GEOGRAPHIC_DATA]"
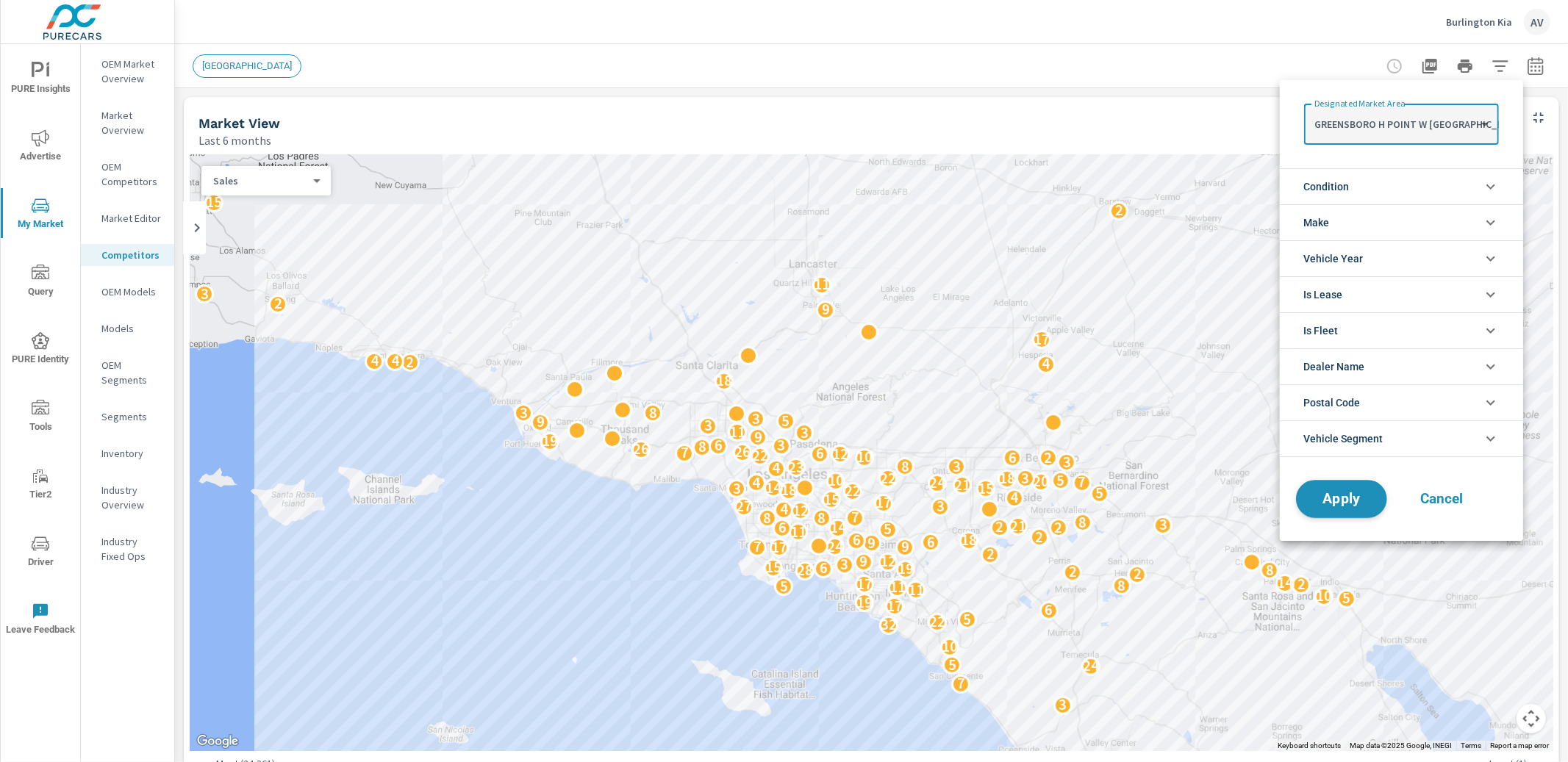
click at [1367, 505] on span "Apply" at bounding box center [1341, 499] width 60 height 14
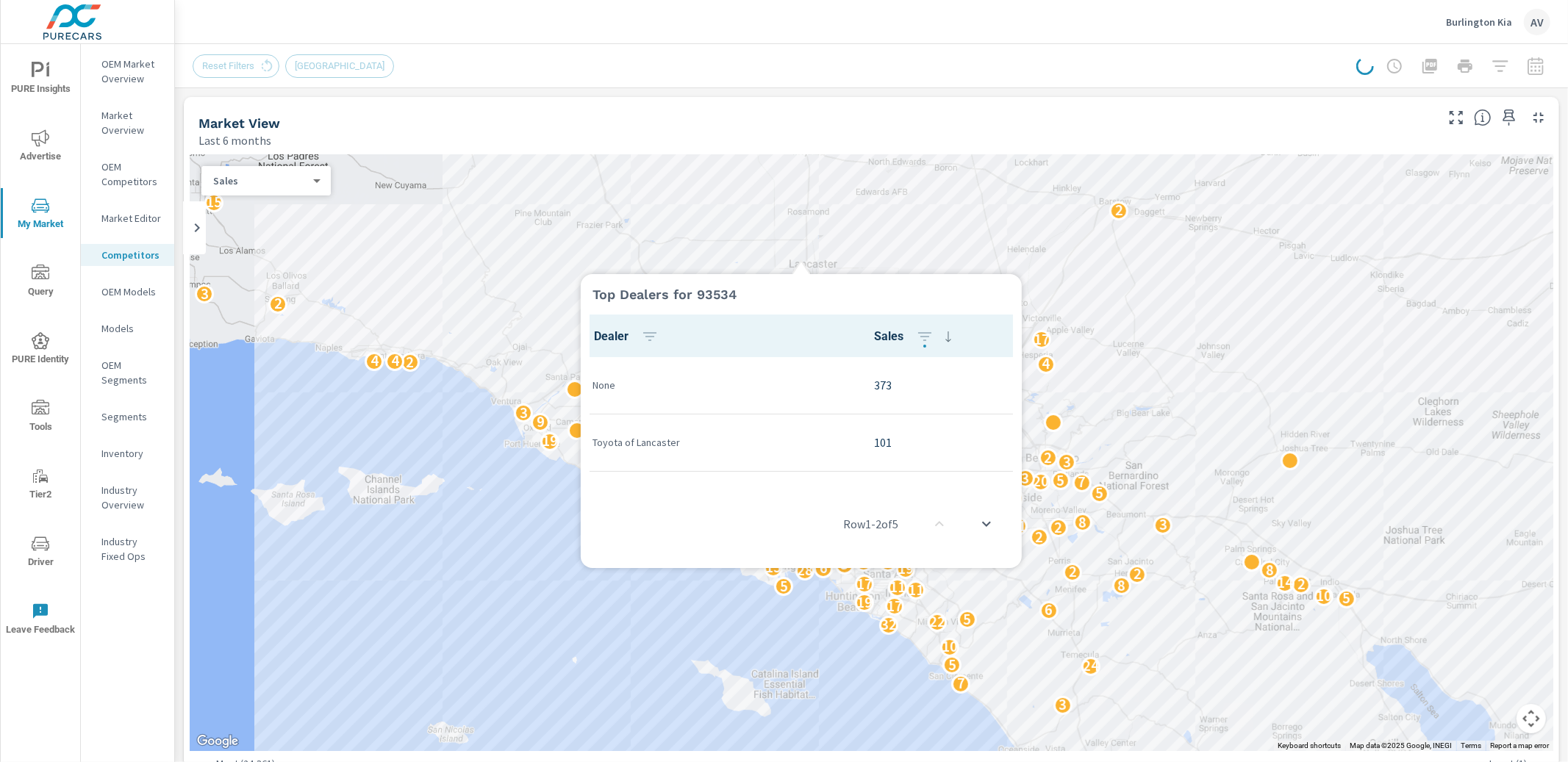
scroll to position [1, 0]
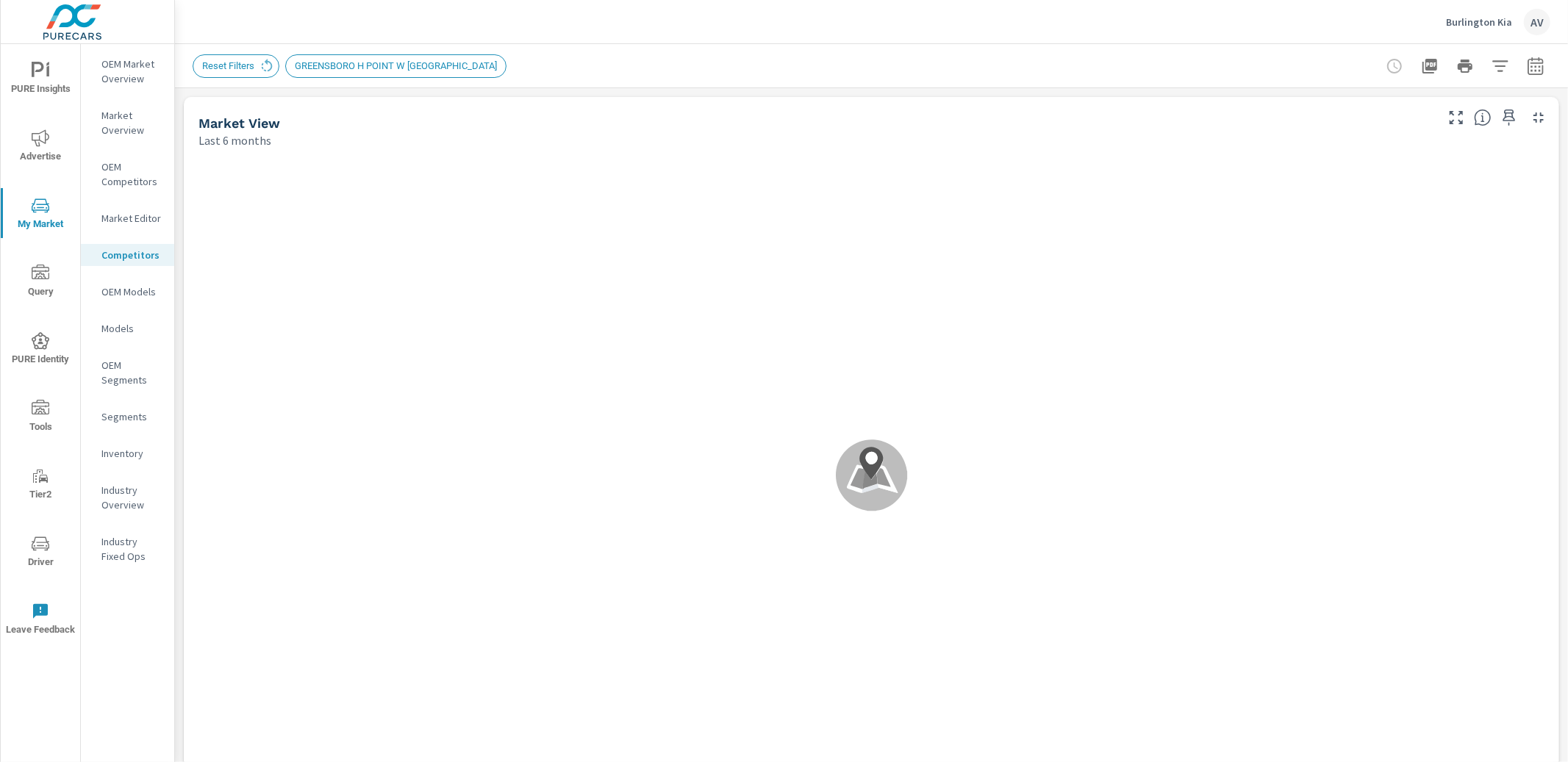
scroll to position [1, 0]
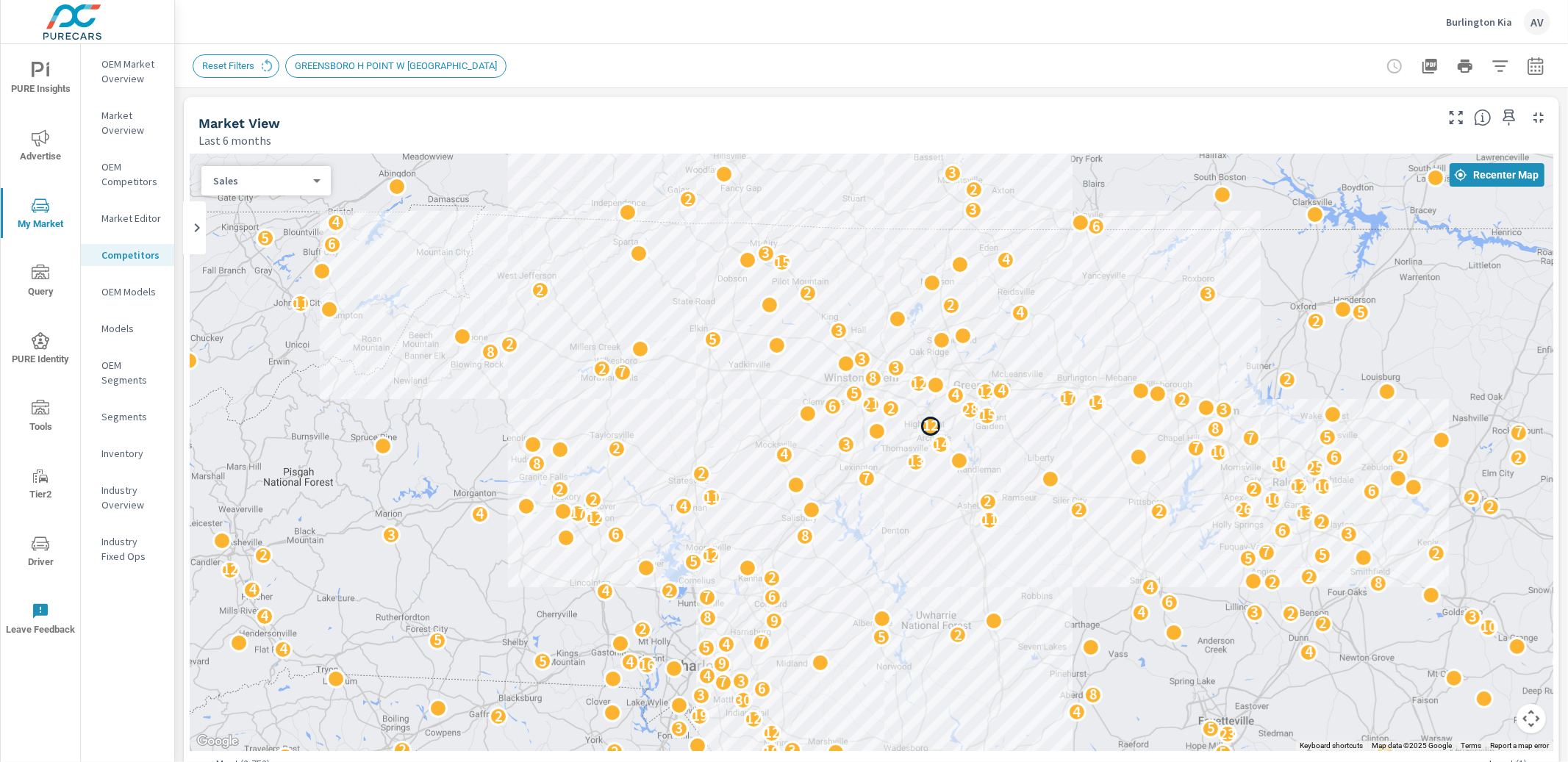
drag, startPoint x: 910, startPoint y: 511, endPoint x: 922, endPoint y: 410, distance: 101.7
click at [922, 417] on p "12" at bounding box center [930, 425] width 16 height 17
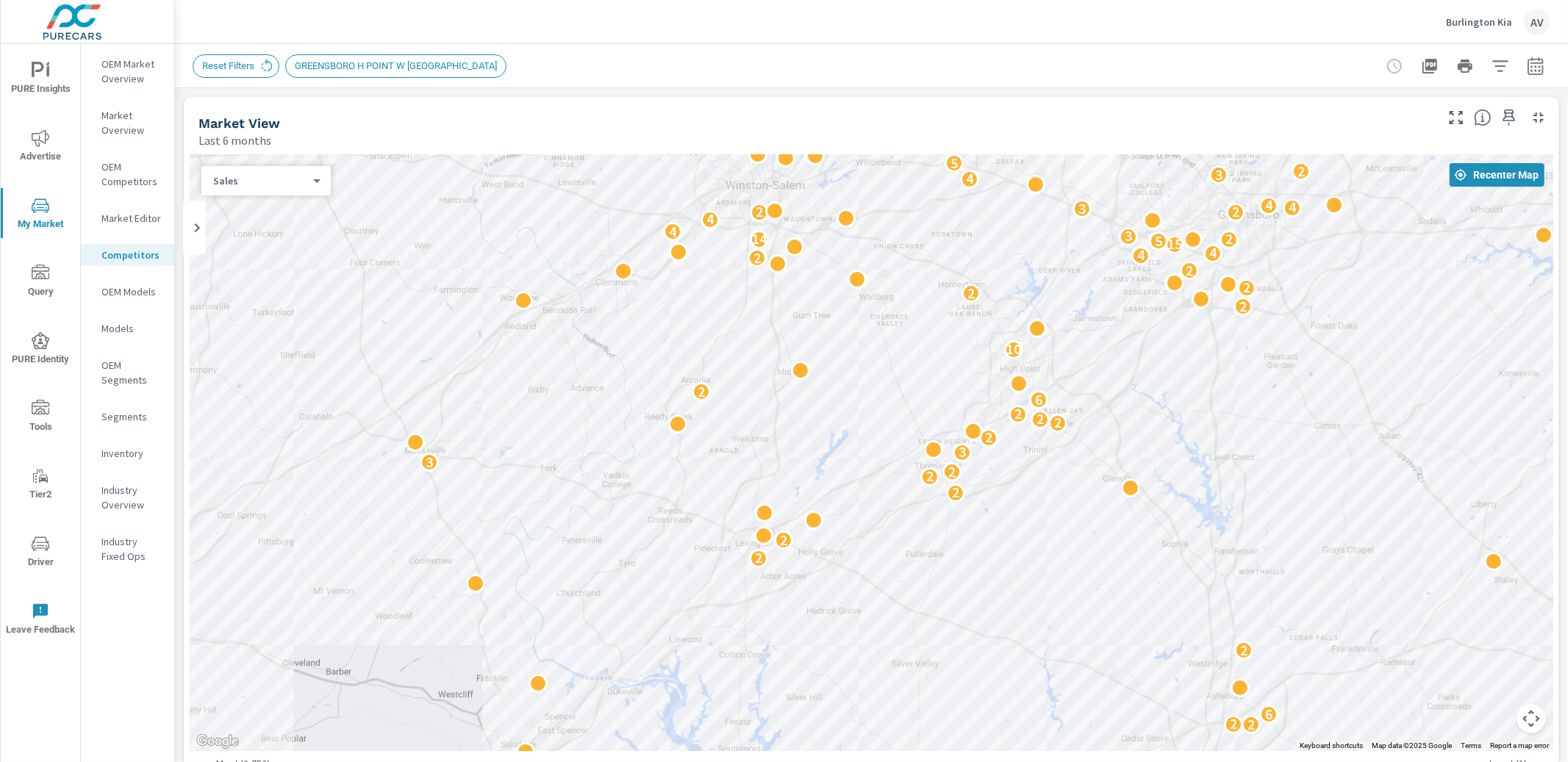
drag, startPoint x: 968, startPoint y: 492, endPoint x: 1073, endPoint y: 571, distance: 131.4
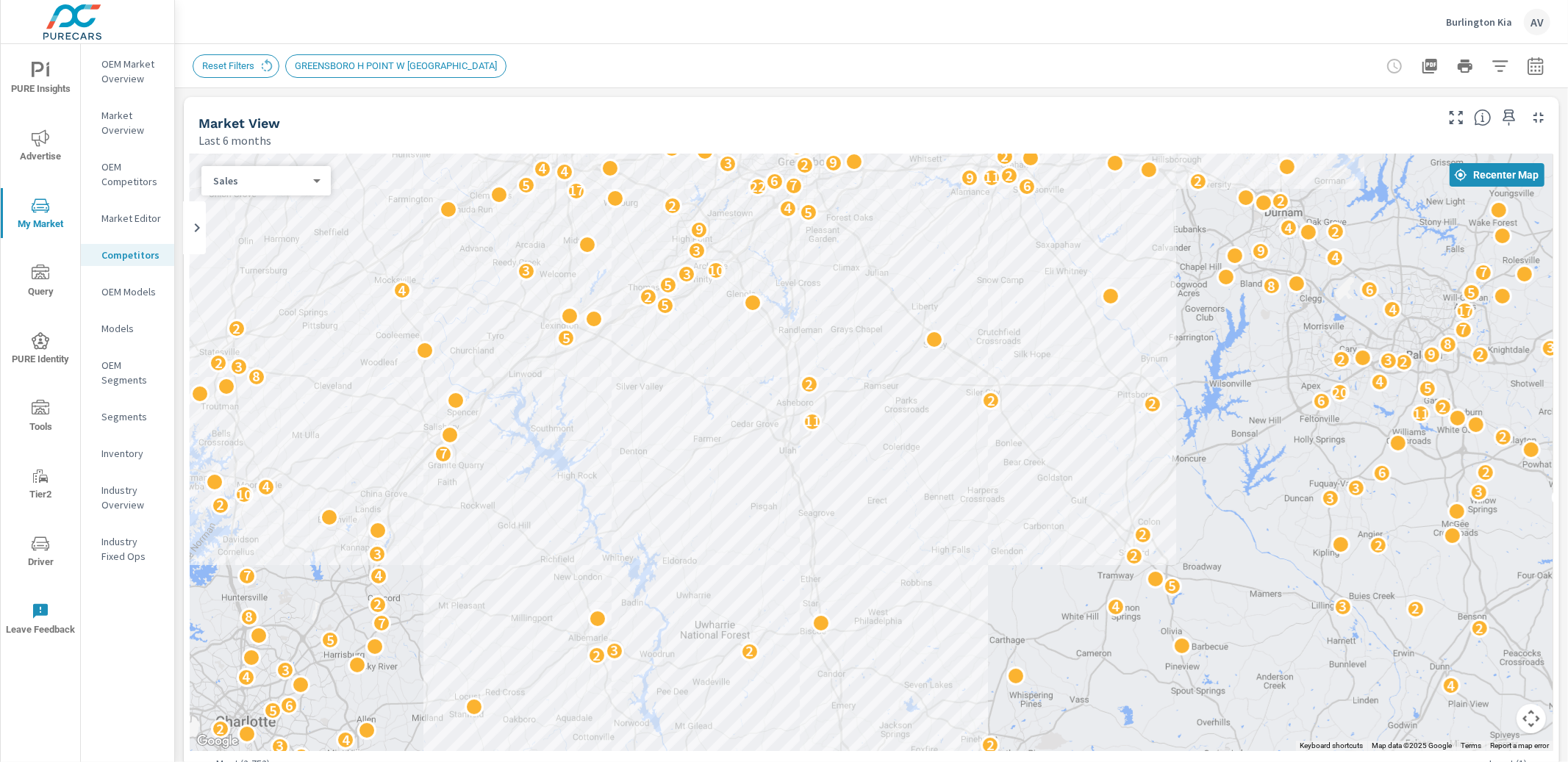
drag, startPoint x: 1297, startPoint y: 630, endPoint x: 920, endPoint y: 388, distance: 448.0
click at [925, 392] on div "7 2 5 2 3 2 9 3 7 10 15 3 5 5 12 10 7 22 9 3 11 3 2 4 2 11 5 7 6 3 2 4 2 4 3 2 …" at bounding box center [1220, 618] width 1411 height 793
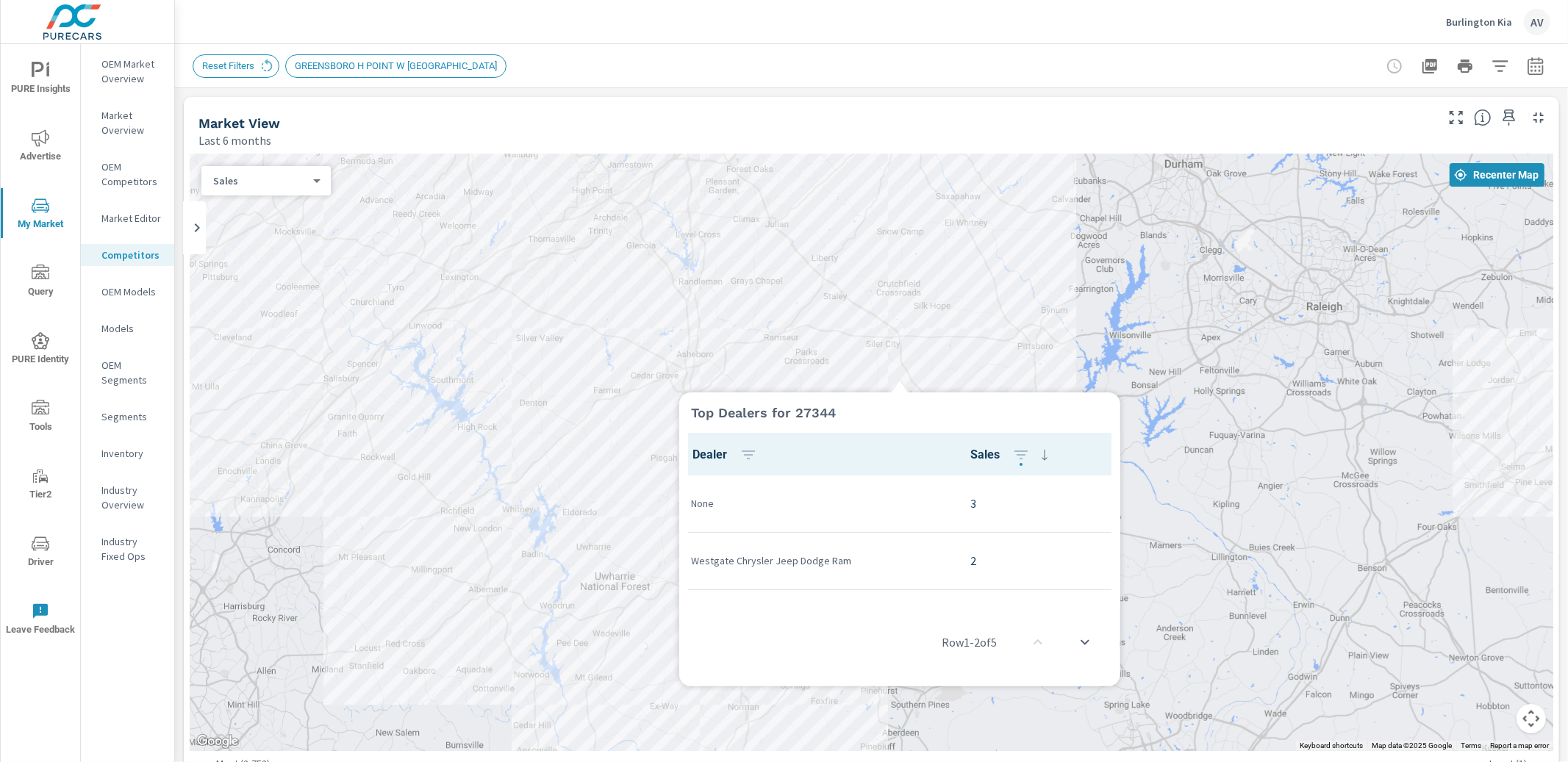
scroll to position [1, 0]
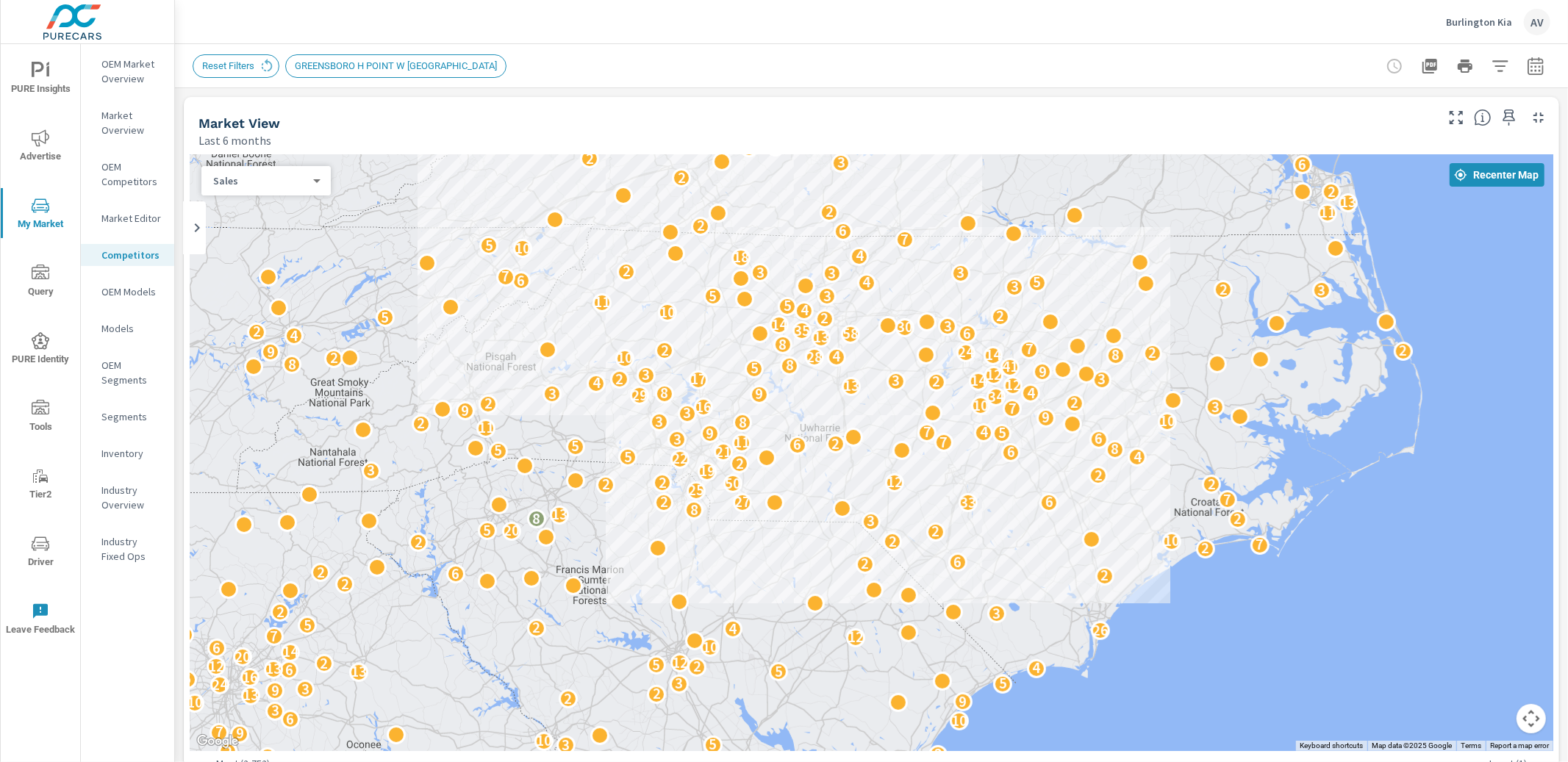
drag, startPoint x: 1311, startPoint y: 534, endPoint x: 1024, endPoint y: 426, distance: 306.6
click at [1024, 425] on div "2 2 15 2 2 4 3 7 6 3 4 2 7 2 3 2 5 14 13 5 4 4 3 3 7 5 6 3 2 2 3 5 10 9 7 4 10 …" at bounding box center [1291, 739] width 1411 height 793
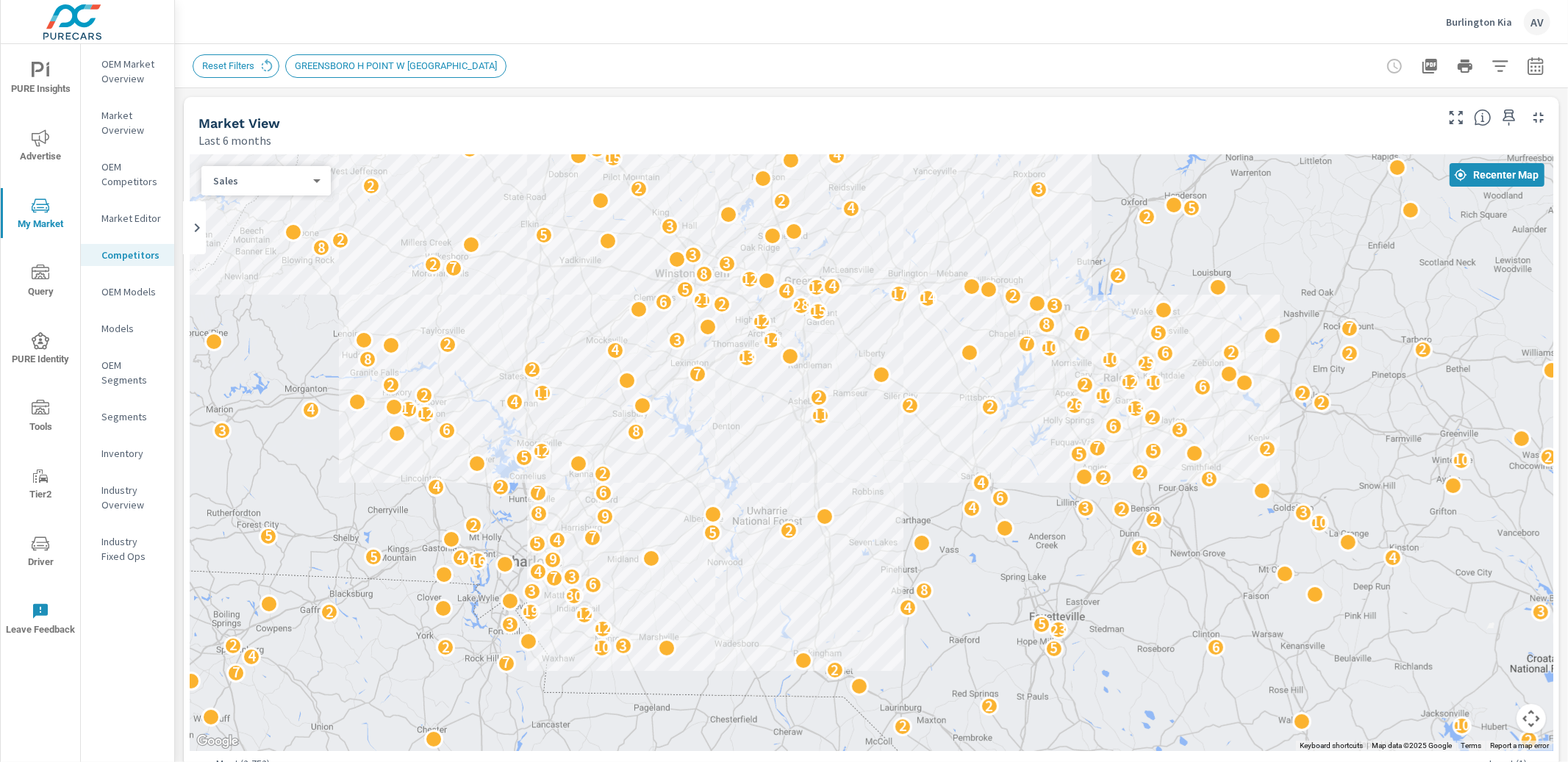
drag, startPoint x: 866, startPoint y: 414, endPoint x: 1017, endPoint y: 514, distance: 181.1
click at [1017, 514] on div "2 2 2 2 4 10 8 3 5 2 3 13 4 9 3 2 4 3 3 8 8 3 4 4 2 22 2 2 2 4 2 6 2 4 3 2 2 10…" at bounding box center [871, 452] width 1364 height 597
click at [109, 79] on p "OEM Market Overview" at bounding box center [132, 71] width 61 height 29
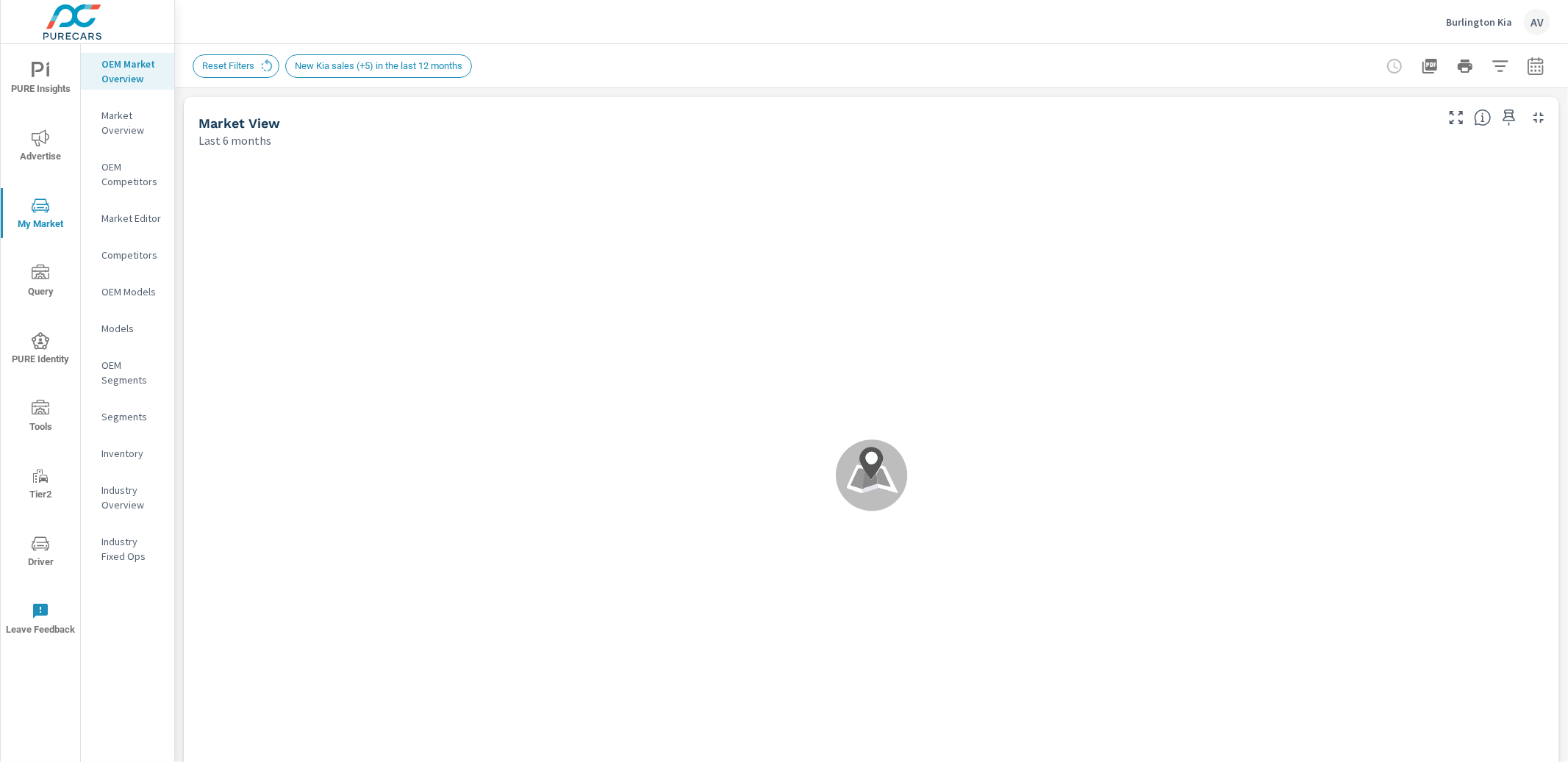
scroll to position [1, 0]
click at [633, 56] on div "Reset Filters New Kia sales (+5) in the last 12 months" at bounding box center [768, 65] width 1152 height 23
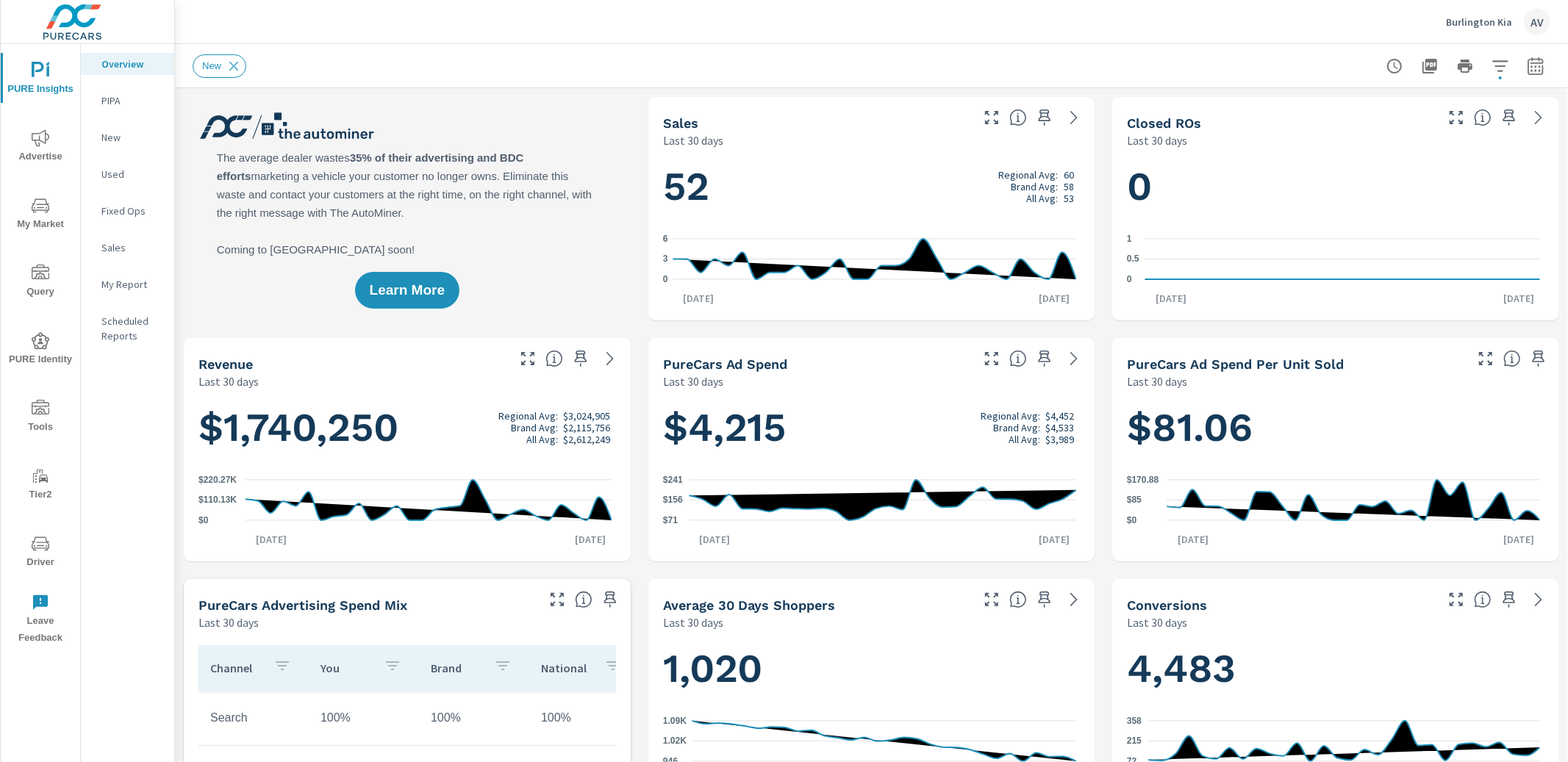
scroll to position [1, 0]
click at [126, 289] on p "My Report" at bounding box center [132, 284] width 61 height 15
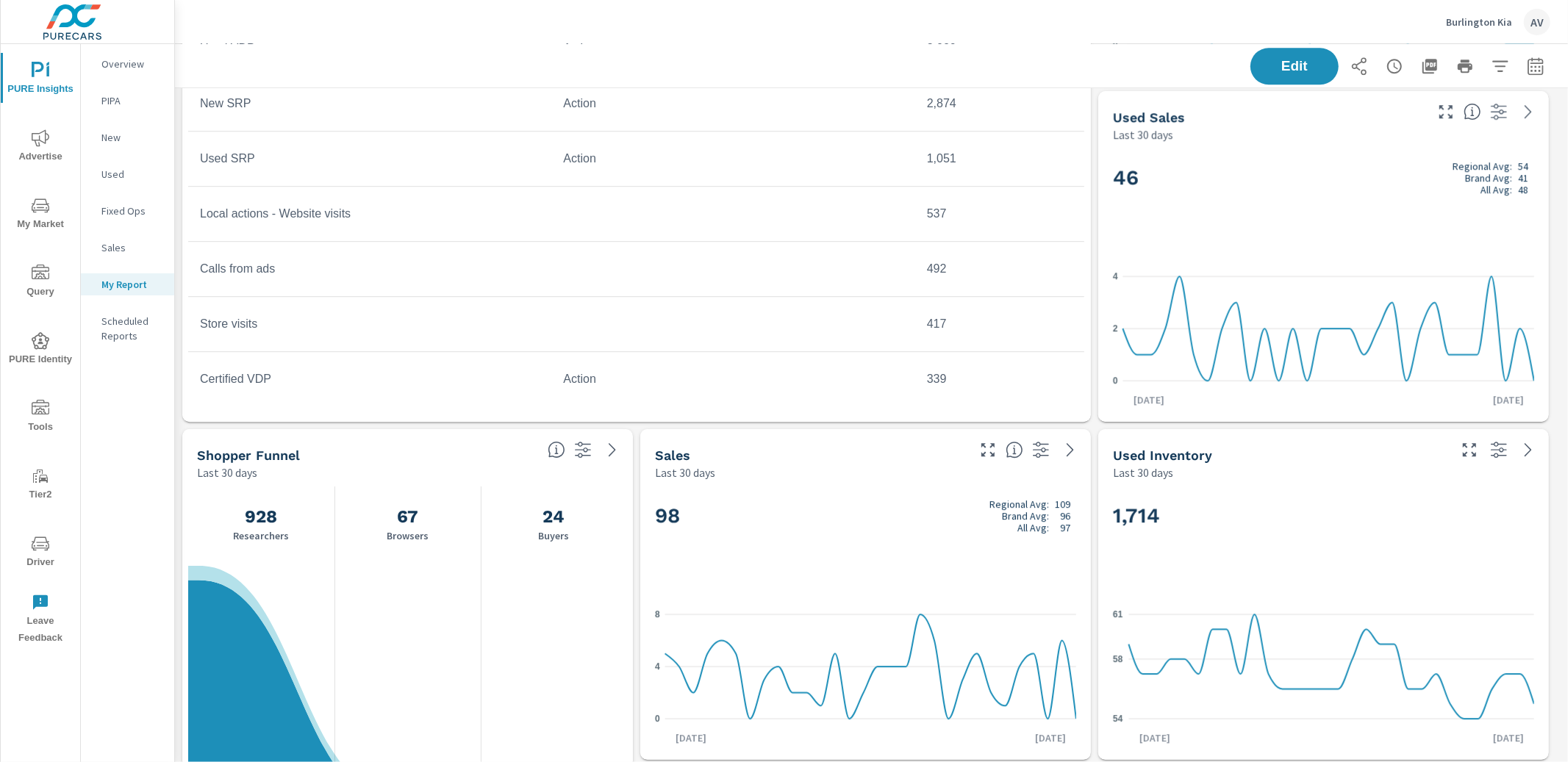
scroll to position [4233, 0]
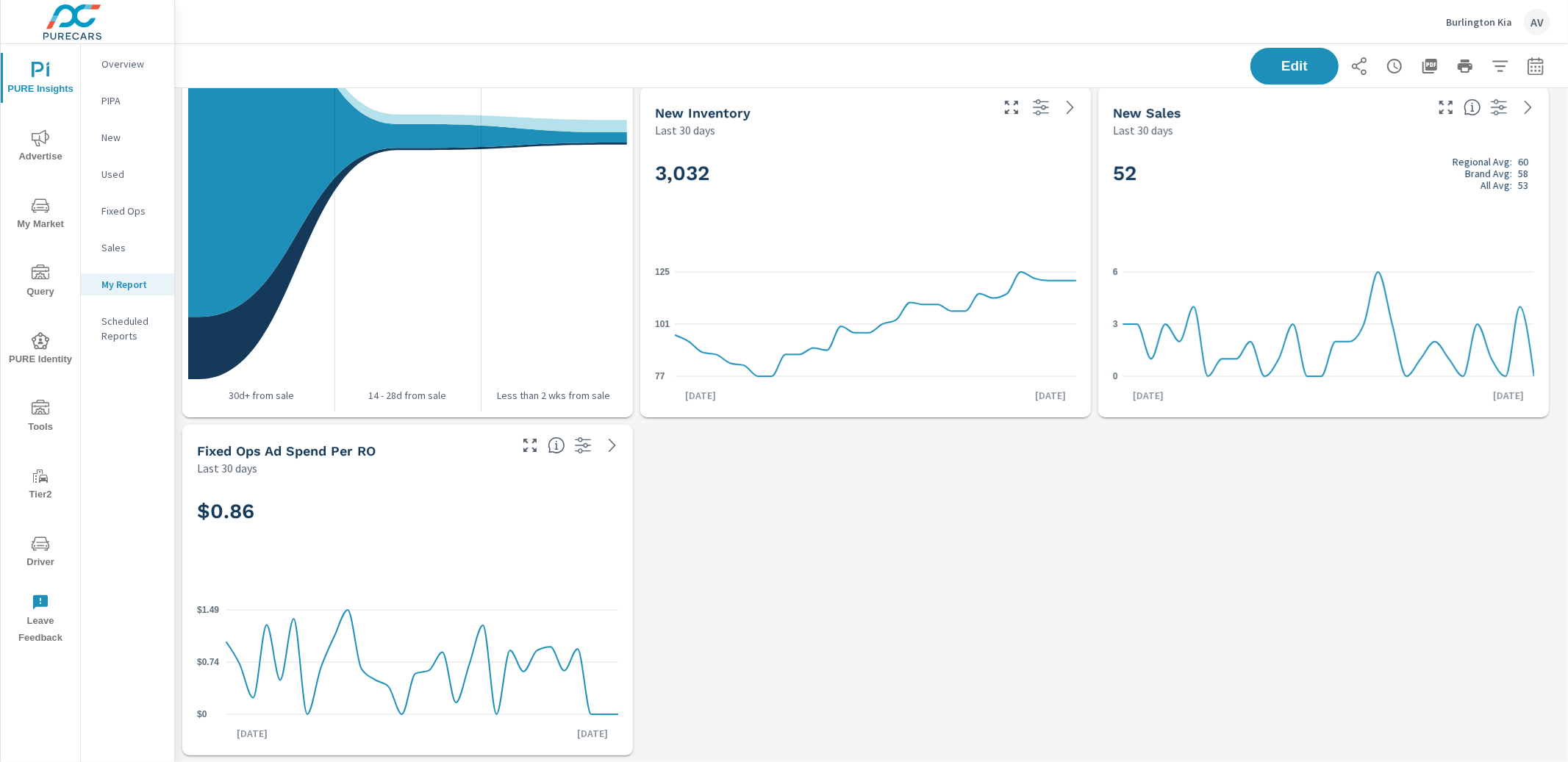
click at [377, 463] on div "Last 30 days" at bounding box center [352, 468] width 309 height 17
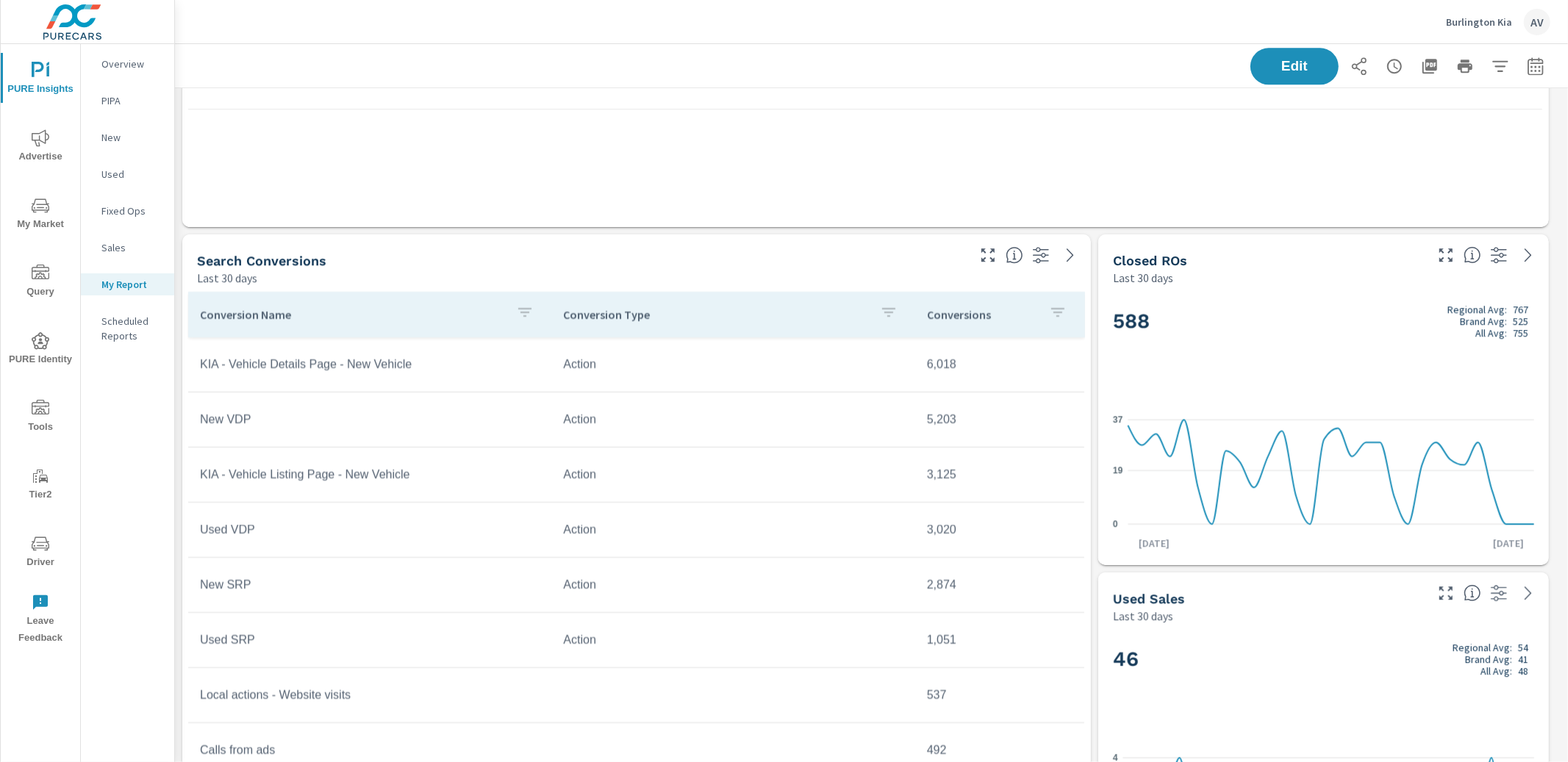
scroll to position [3053, 0]
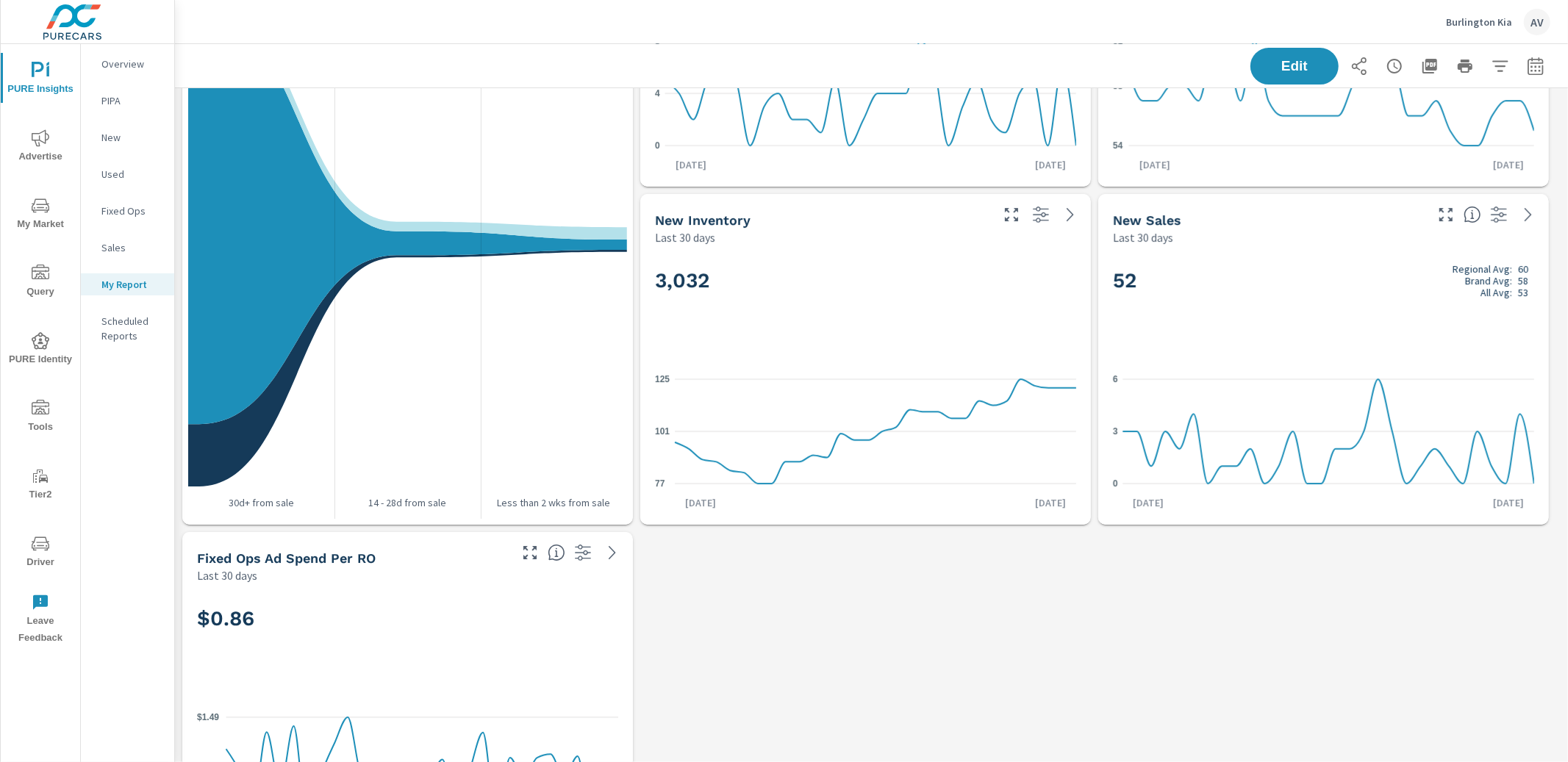
scroll to position [4233, 0]
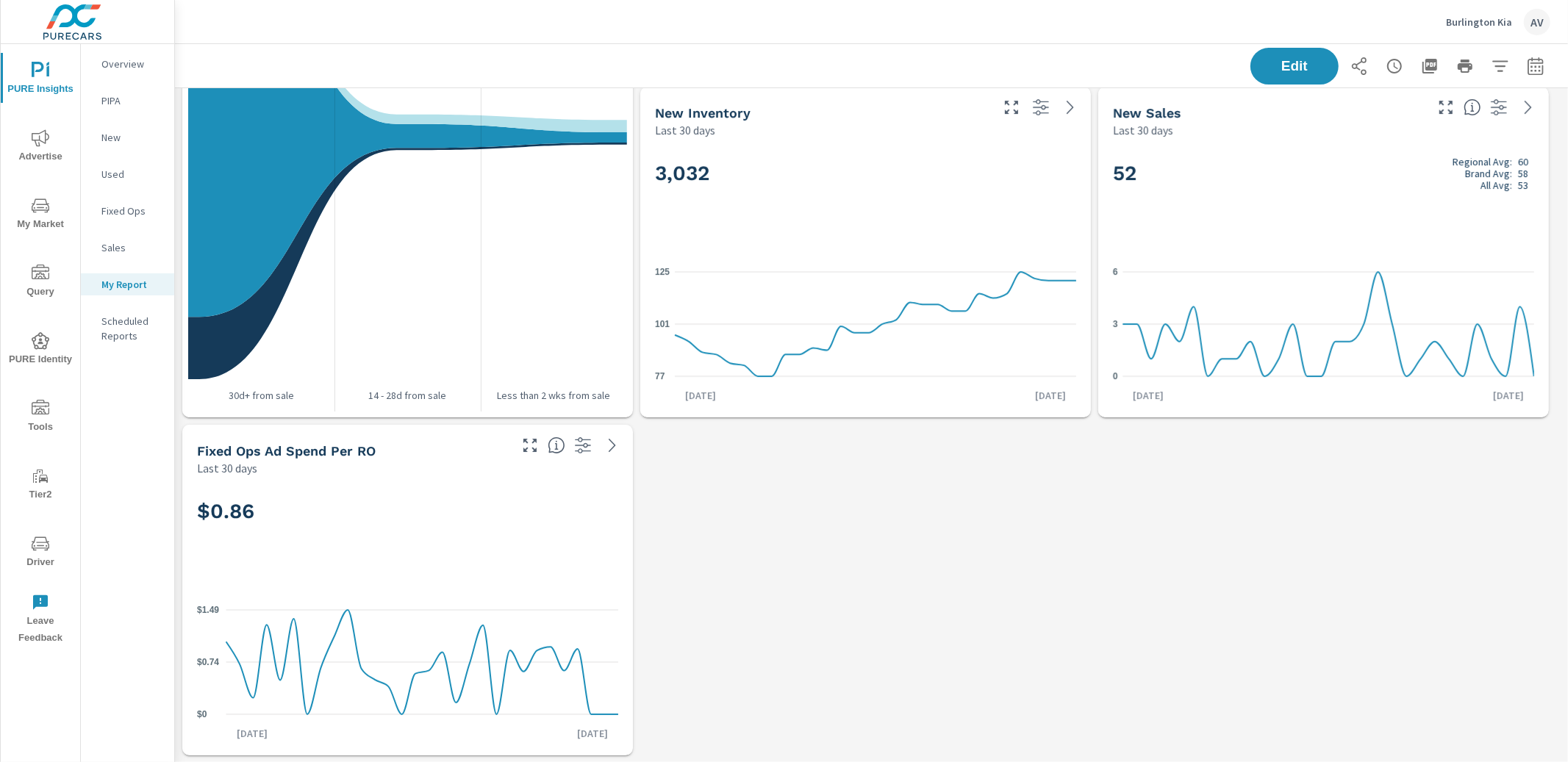
drag, startPoint x: 383, startPoint y: 453, endPoint x: 201, endPoint y: 458, distance: 182.1
click at [201, 458] on div "Fixed Ops Ad Spend Per RO" at bounding box center [352, 451] width 309 height 17
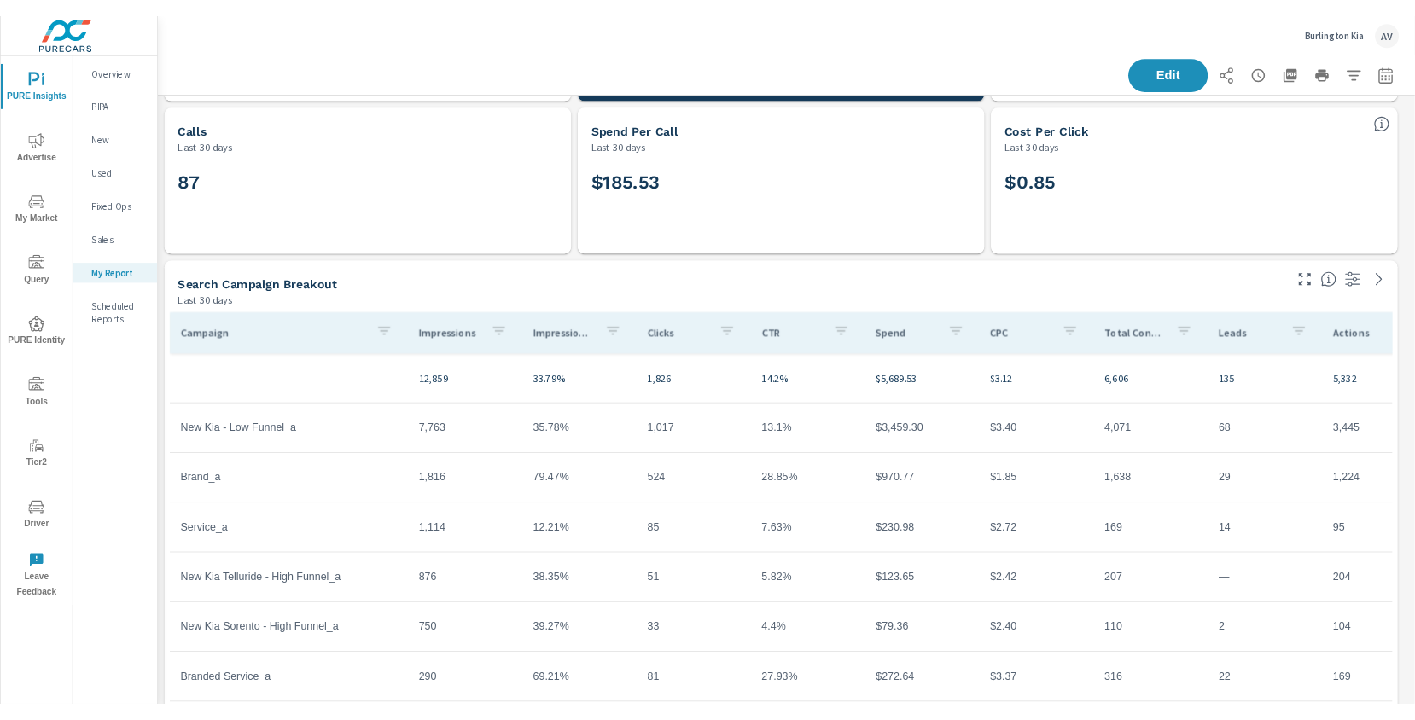
scroll to position [257, 0]
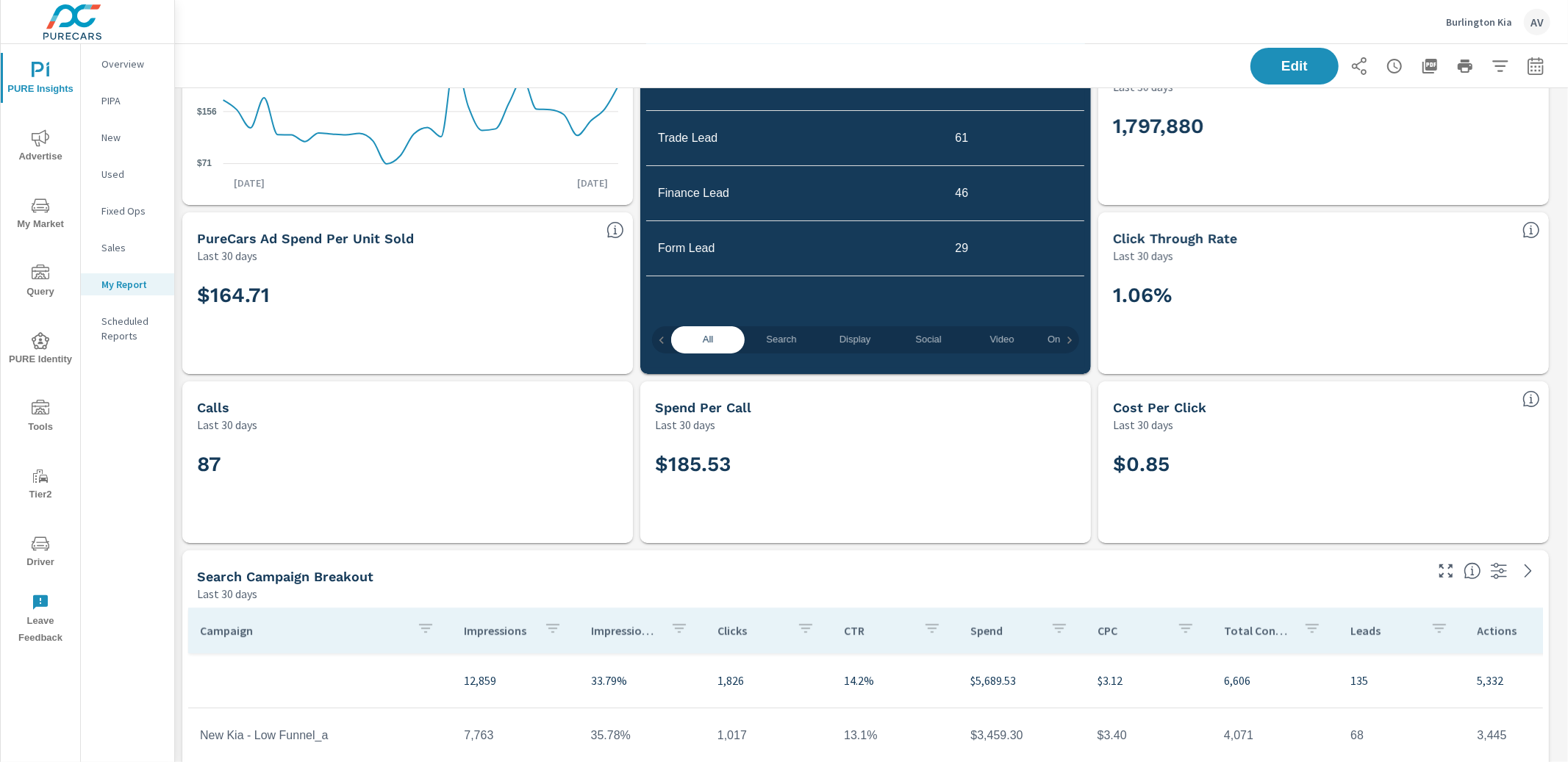
click at [429, 251] on div "Last 30 days" at bounding box center [396, 256] width 398 height 17
drag, startPoint x: 426, startPoint y: 237, endPoint x: 199, endPoint y: 243, distance: 227.1
click at [199, 243] on div "PureCars Ad Spend Per Unit Sold" at bounding box center [396, 239] width 398 height 17
drag, startPoint x: 414, startPoint y: 234, endPoint x: 276, endPoint y: 234, distance: 138.0
click at [279, 234] on div "PureCars Ad Spend Per Unit Sold" at bounding box center [396, 239] width 398 height 17
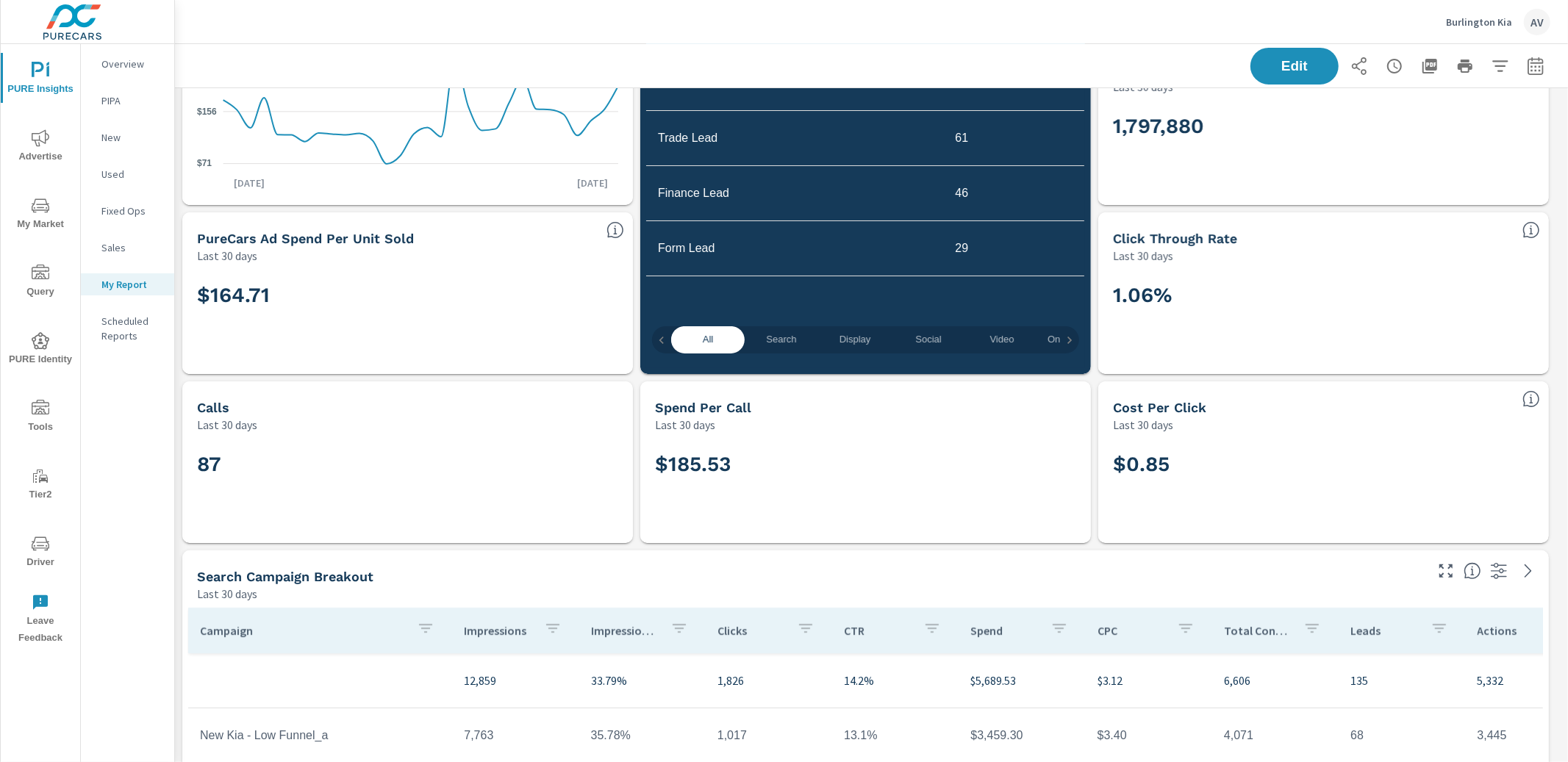
click at [275, 236] on h5 "PureCars Ad Spend Per Unit Sold" at bounding box center [306, 239] width 217 height 15
drag, startPoint x: 468, startPoint y: 238, endPoint x: 258, endPoint y: 238, distance: 210.0
click at [258, 238] on div "PureCars Ad Spend Per Unit Sold" at bounding box center [396, 239] width 398 height 17
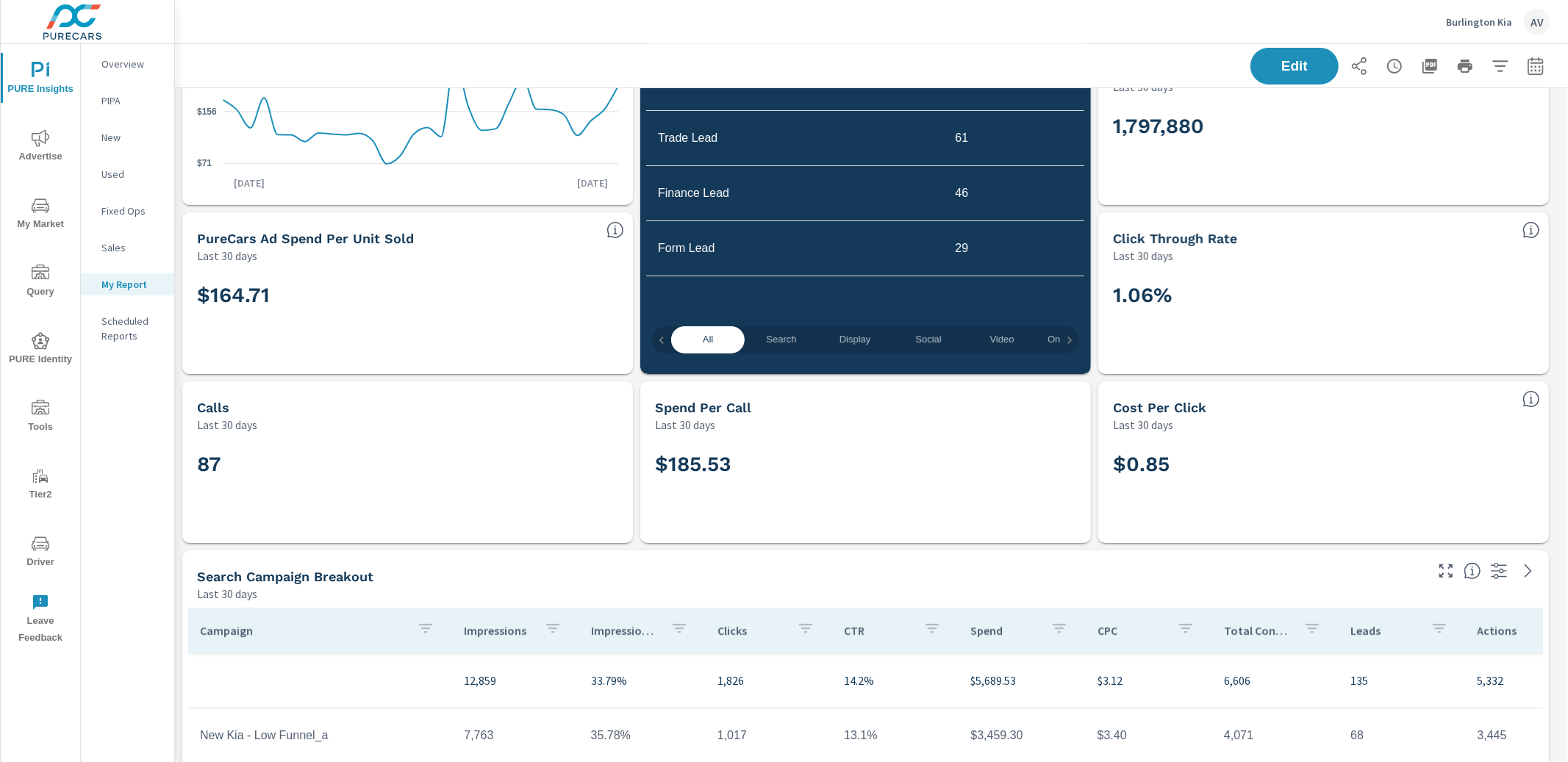
click at [328, 239] on h5 "PureCars Ad Spend Per Unit Sold" at bounding box center [306, 239] width 217 height 15
click at [328, 238] on h5 "PureCars Ad Spend Per Unit Sold" at bounding box center [306, 239] width 217 height 15
click at [468, 274] on div "$164.71" at bounding box center [407, 319] width 439 height 98
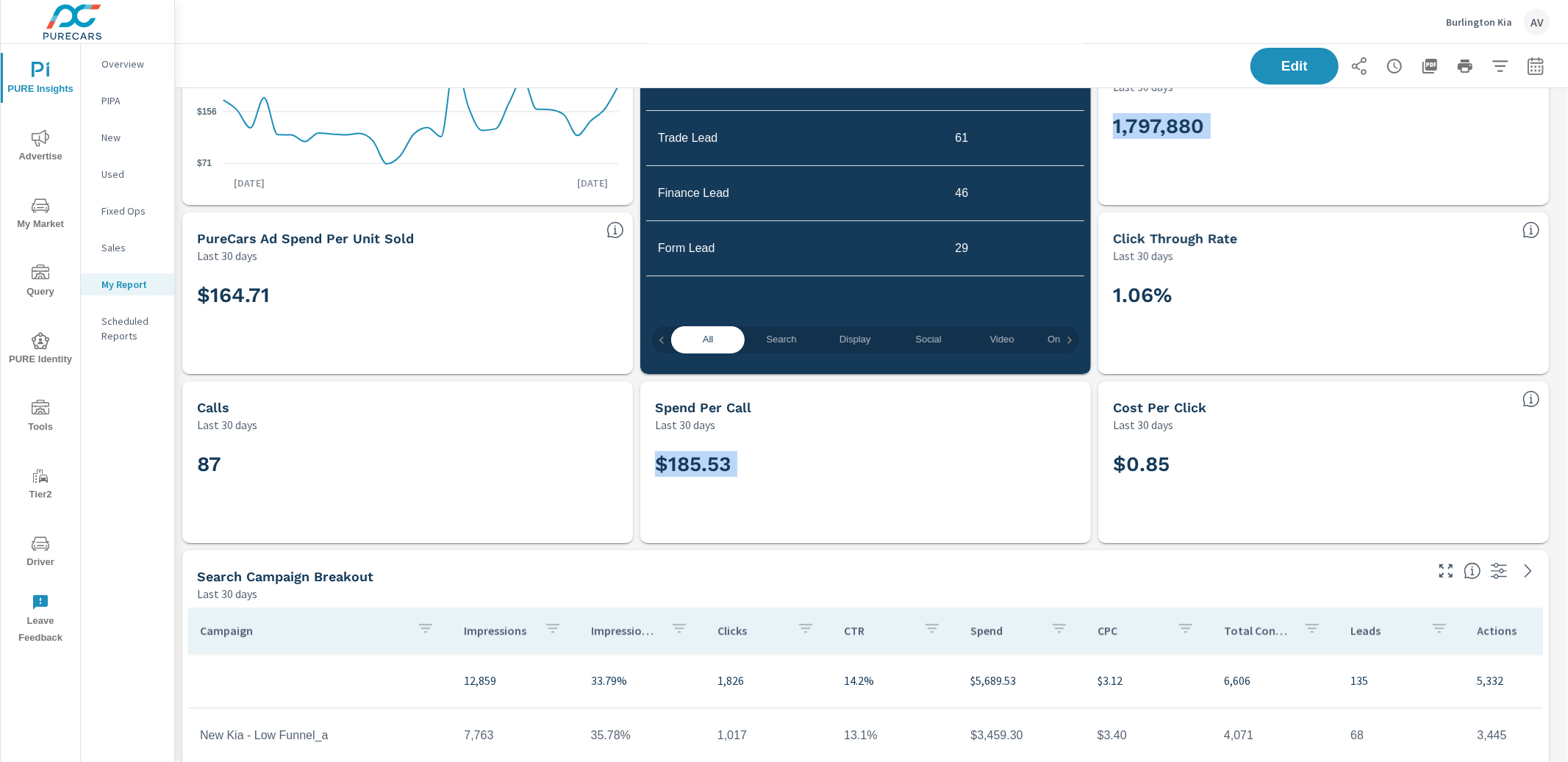
drag, startPoint x: 432, startPoint y: 239, endPoint x: 153, endPoint y: 232, distance: 279.1
click at [153, 232] on div "PURE Insights Advertise My Market Query PURE Identity Tools Tier2 Driver Leave …" at bounding box center [784, 381] width 1568 height 762
click at [232, 239] on h5 "PureCars Ad Spend Per Unit Sold" at bounding box center [306, 239] width 217 height 15
click at [499, 333] on div "$164.71" at bounding box center [408, 319] width 421 height 81
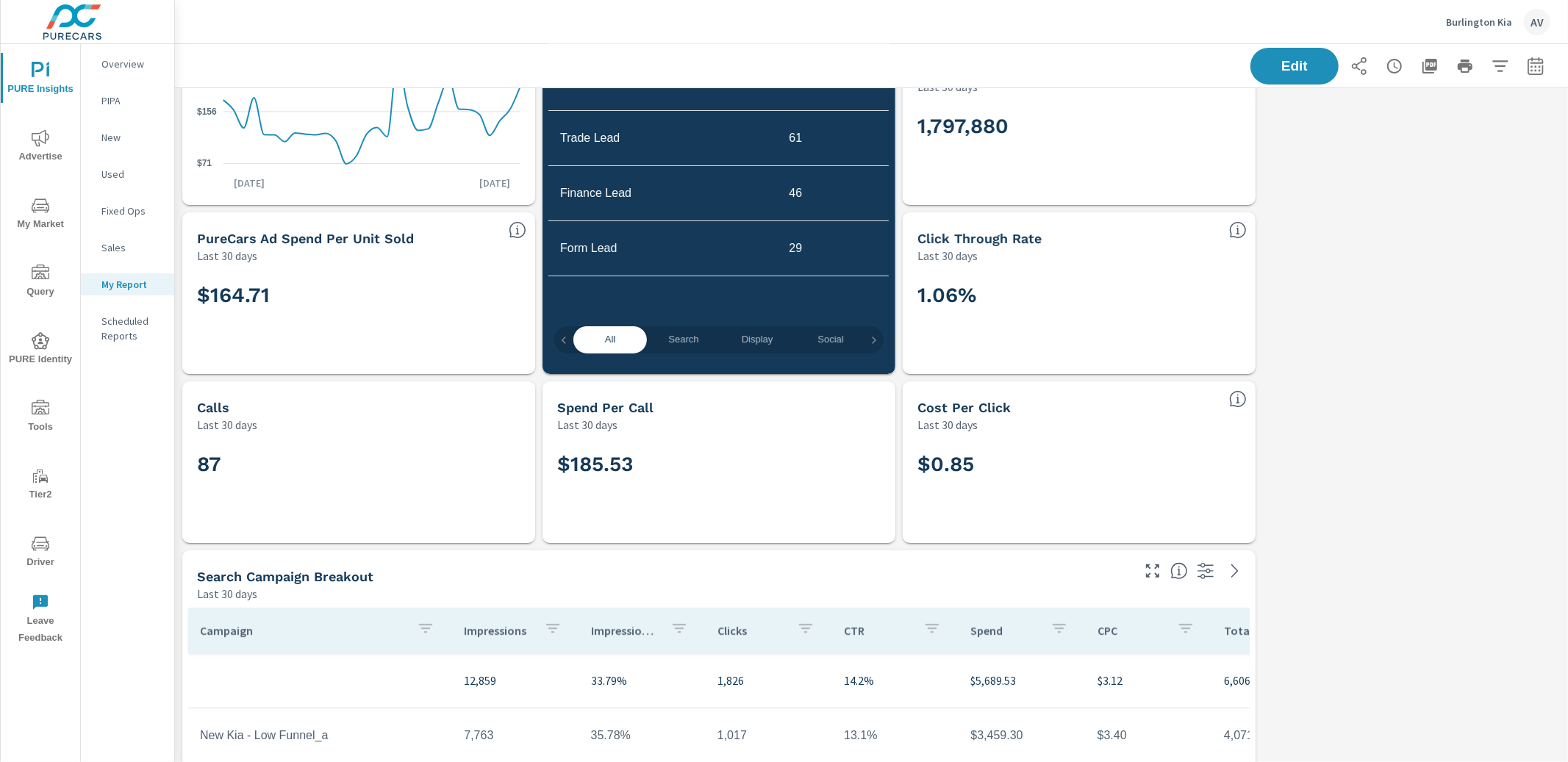
scroll to position [4933, 1407]
